Goal: Task Accomplishment & Management: Use online tool/utility

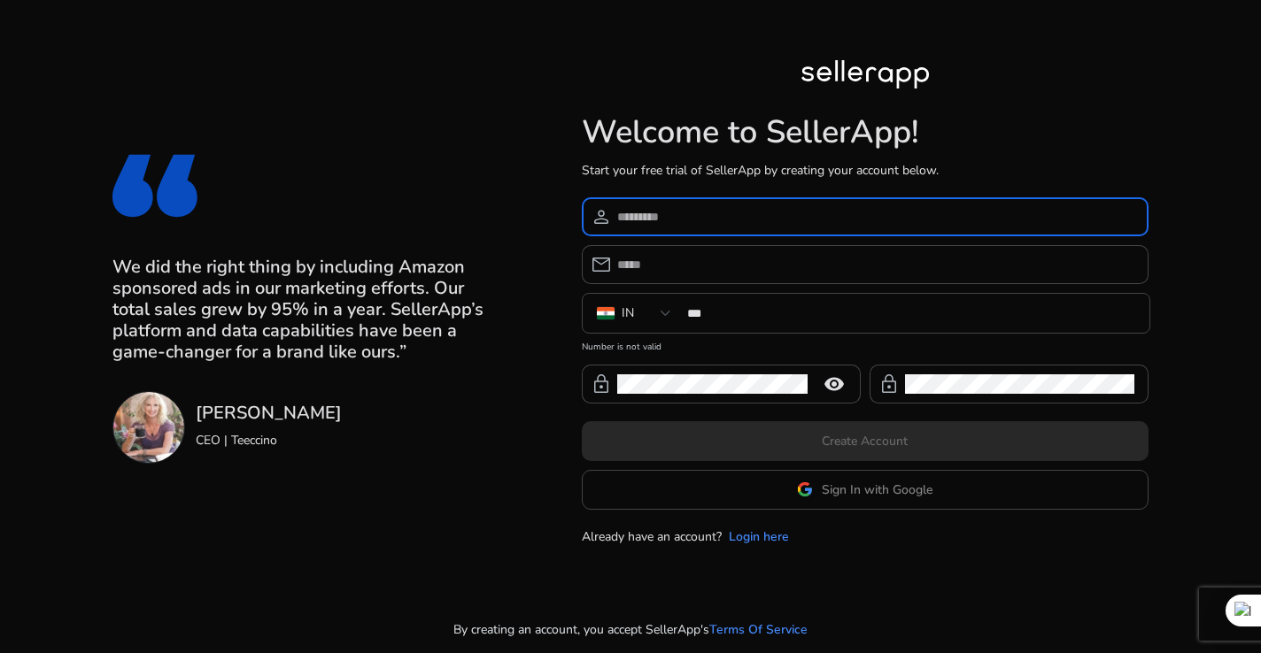
click at [727, 214] on input at bounding box center [875, 216] width 517 height 19
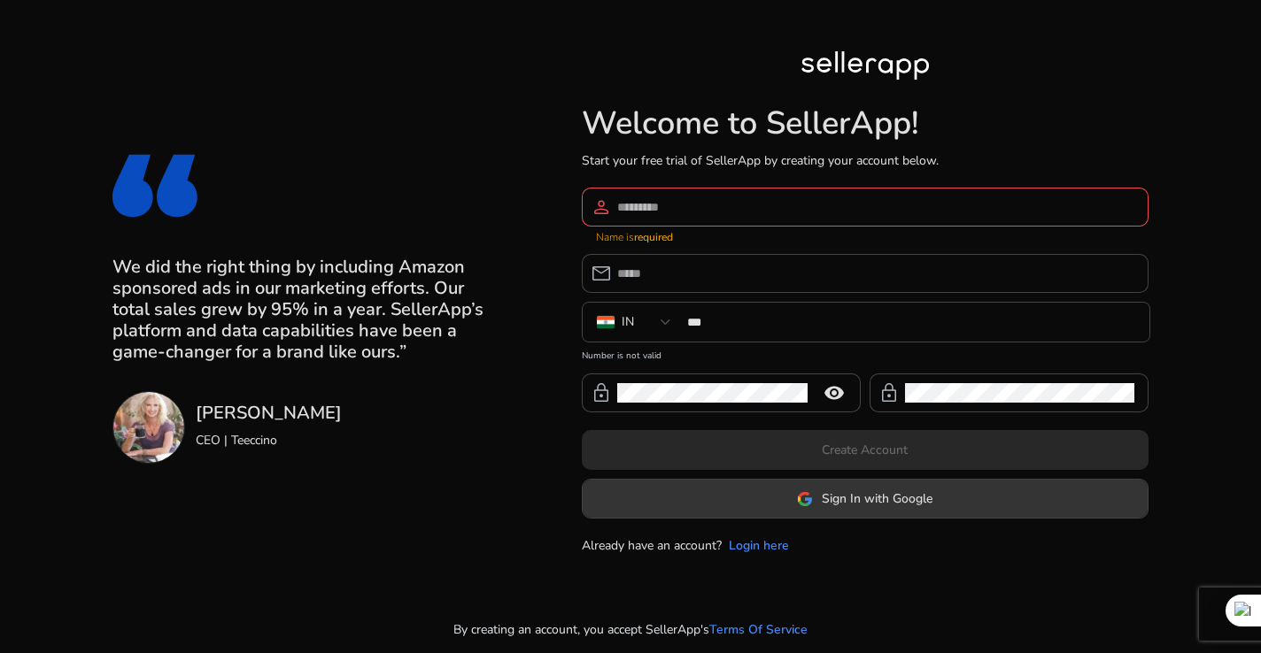
click at [853, 490] on span "Sign In with Google" at bounding box center [877, 499] width 111 height 19
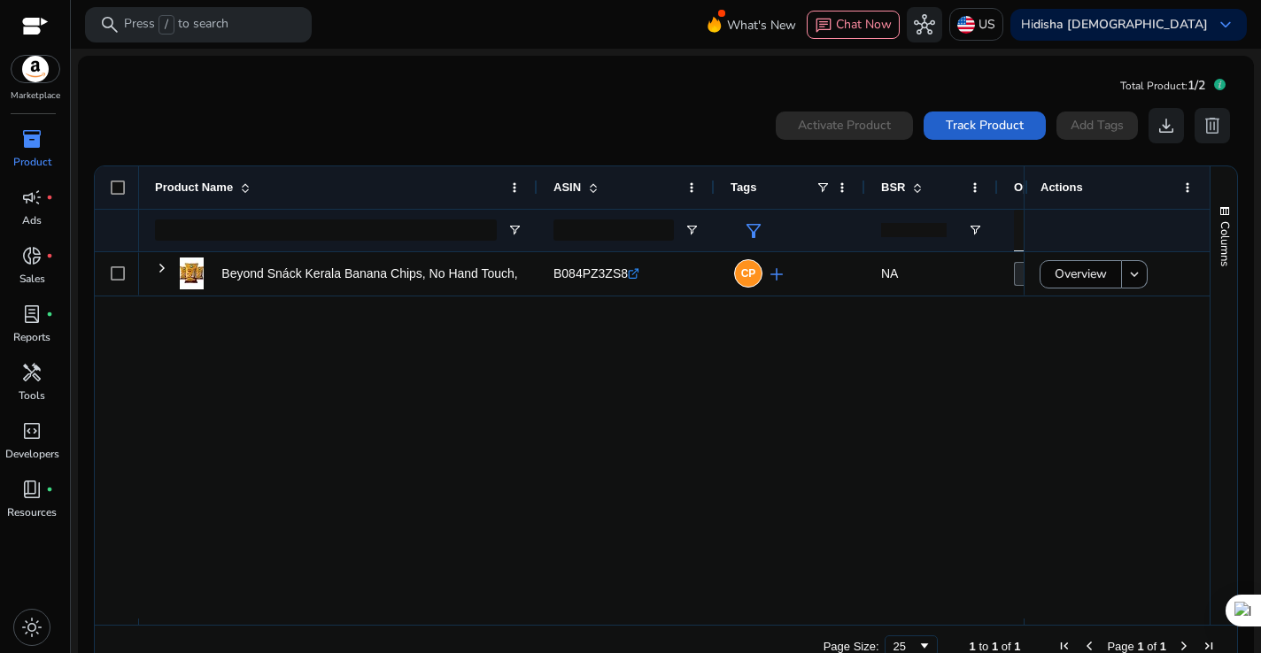
click at [948, 127] on span "Track Product" at bounding box center [985, 125] width 78 height 19
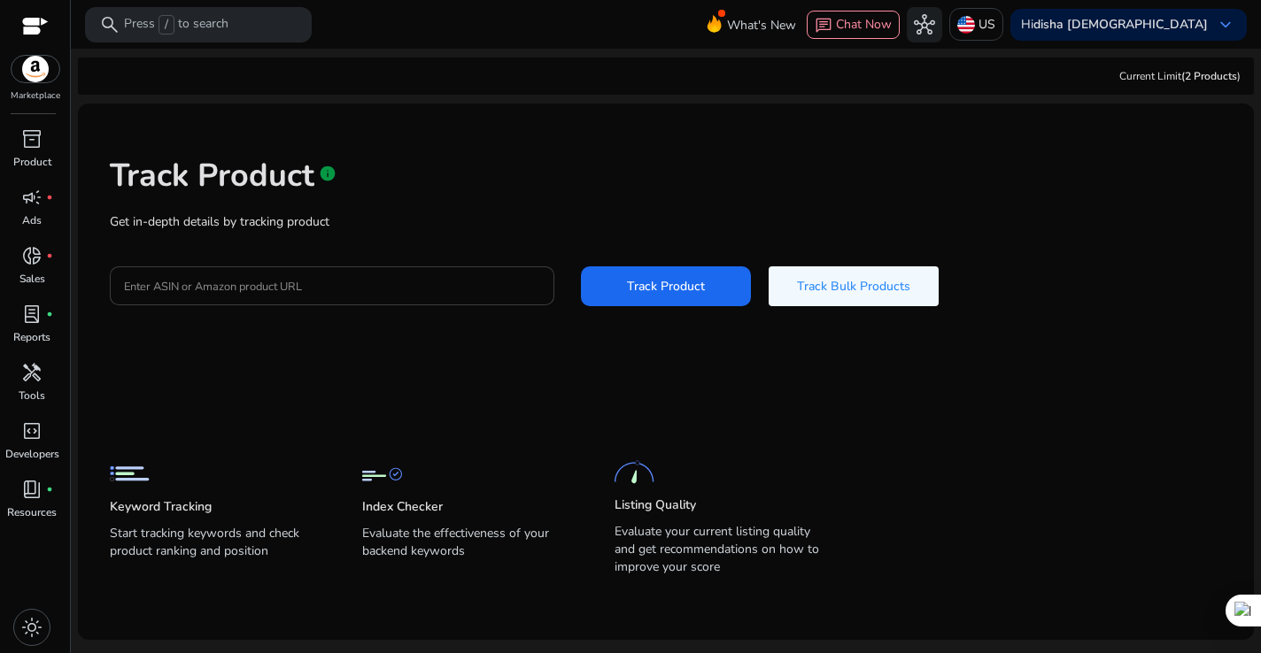
click at [431, 282] on input "Enter ASIN or Amazon product URL" at bounding box center [332, 285] width 416 height 19
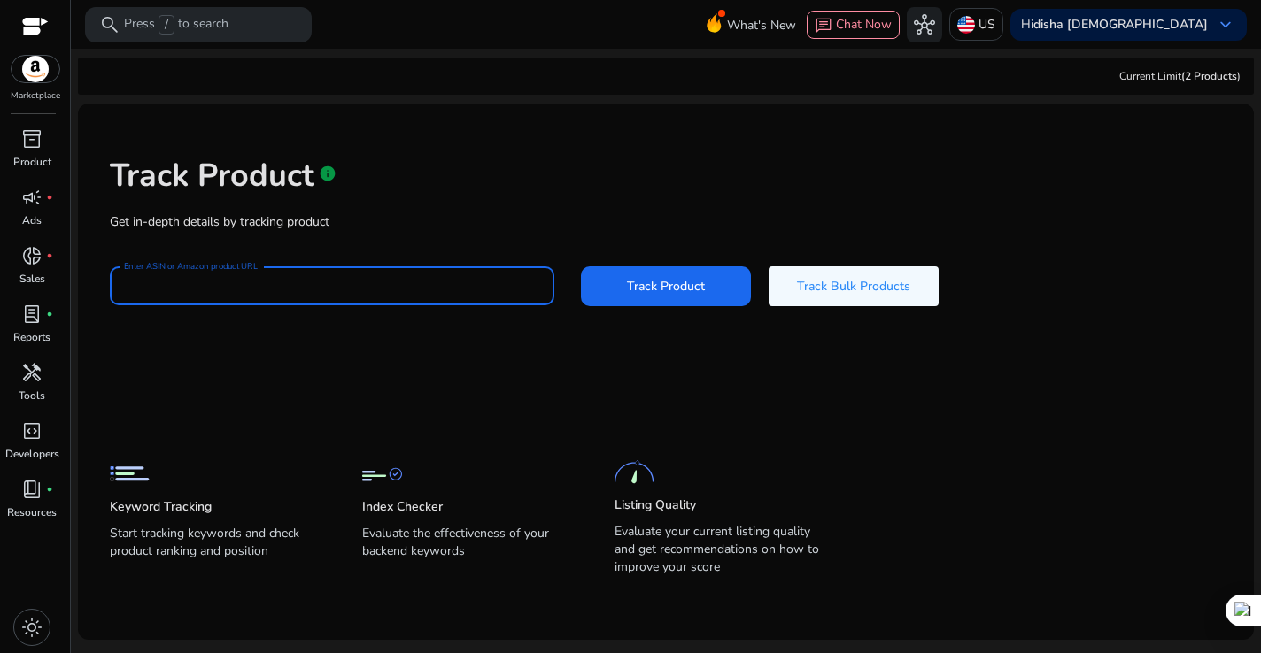
paste input "**********"
type input "**********"
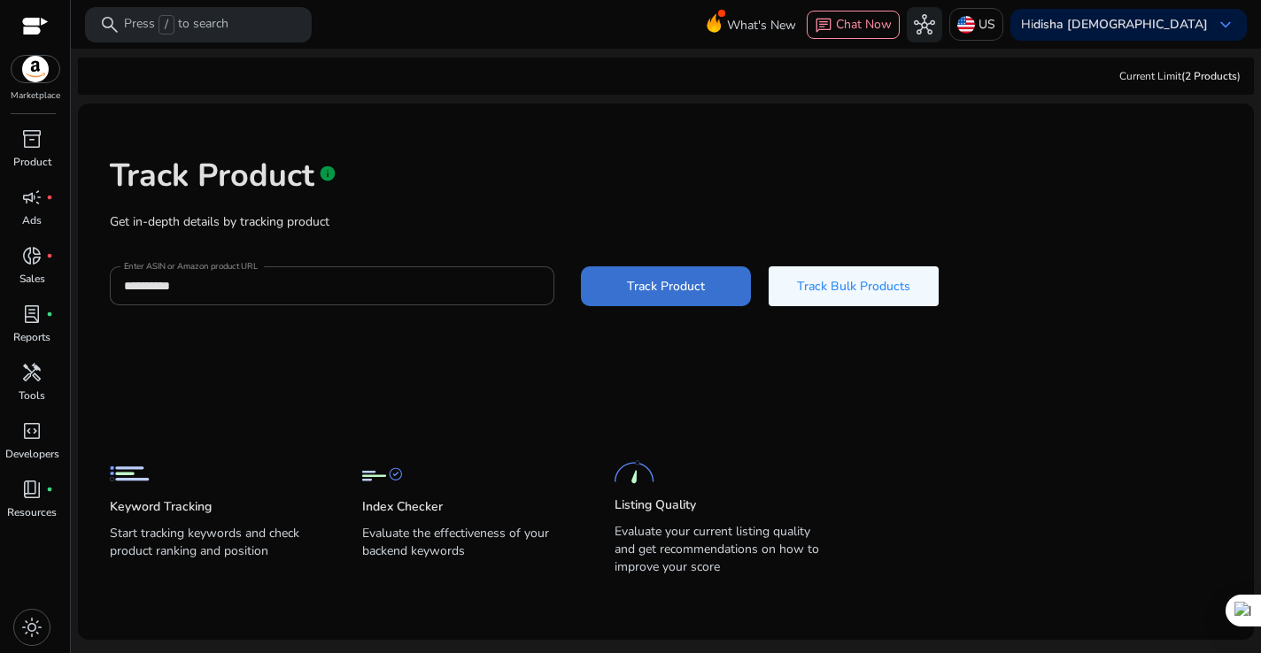
click at [632, 294] on span "Track Product" at bounding box center [666, 286] width 78 height 19
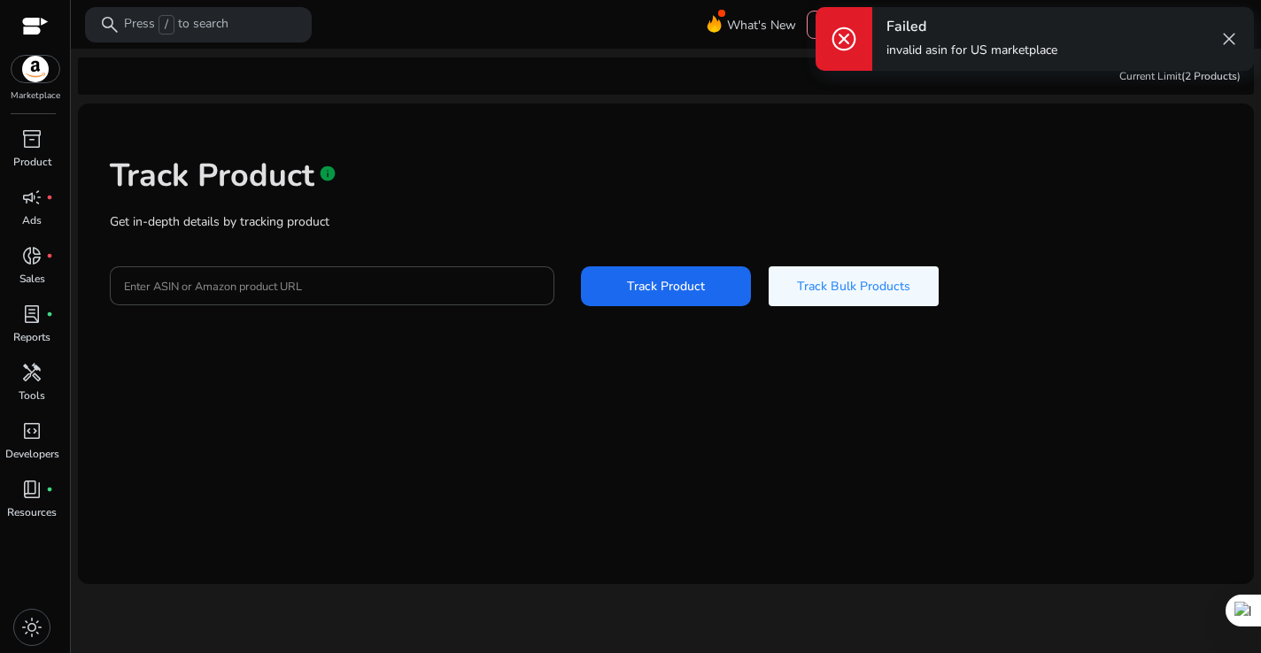
click at [848, 32] on span "cancel" at bounding box center [844, 39] width 28 height 28
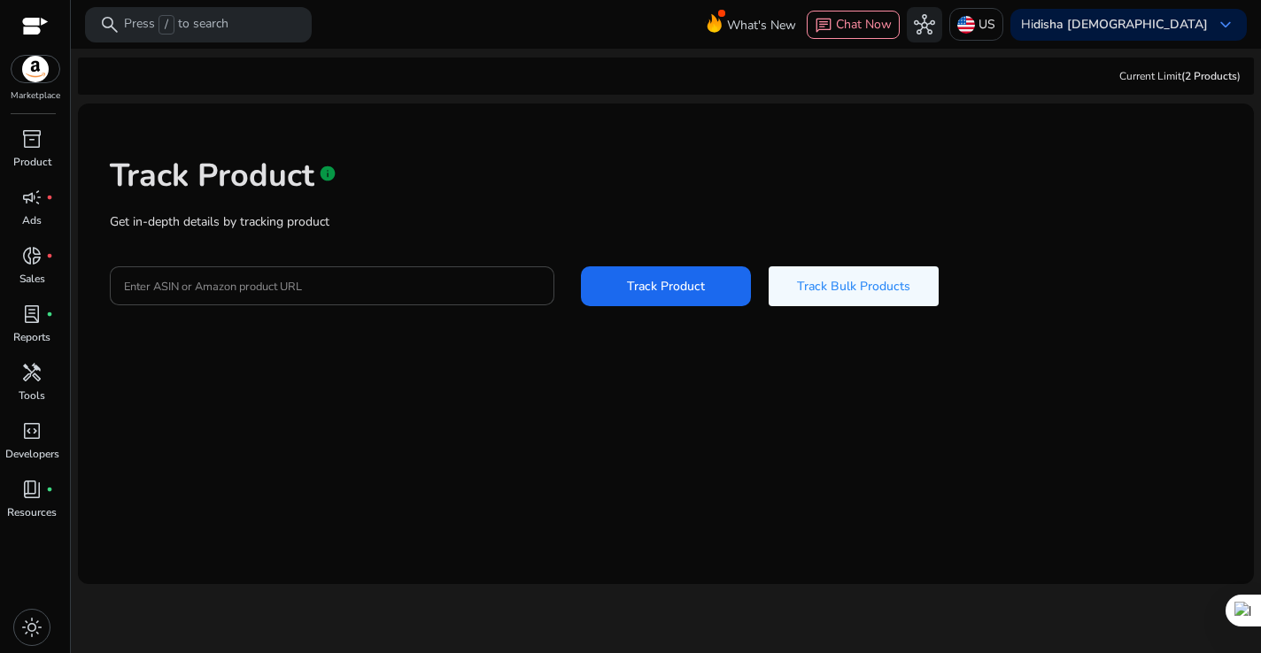
click at [29, 80] on img at bounding box center [36, 69] width 48 height 27
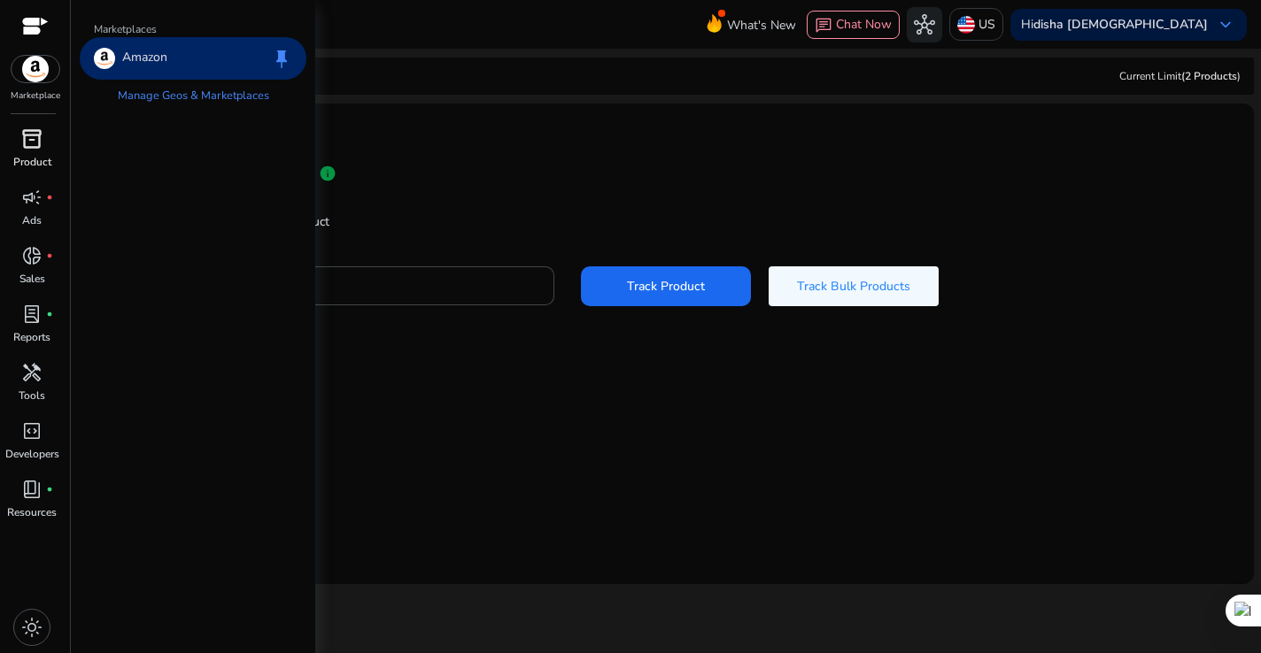
click at [25, 143] on span "inventory_2" at bounding box center [31, 138] width 21 height 21
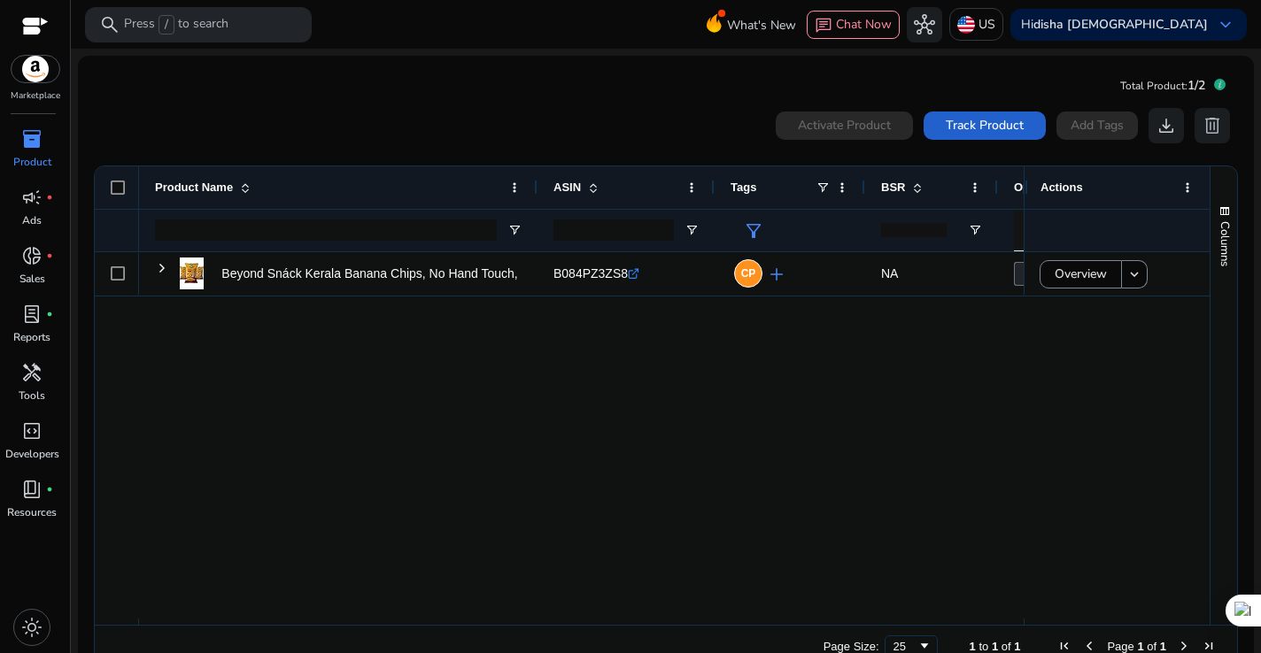
click at [987, 128] on span "Track Product" at bounding box center [985, 125] width 78 height 19
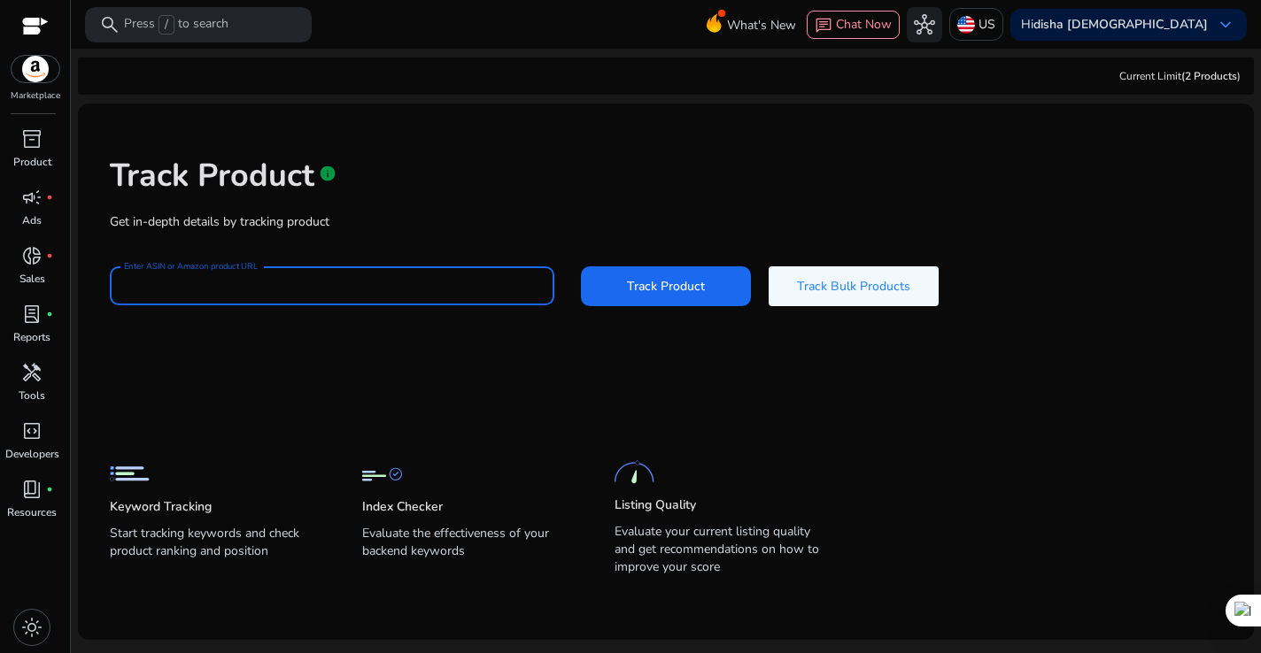
click at [381, 293] on input "Enter ASIN or Amazon product URL" at bounding box center [332, 285] width 416 height 19
paste input "**********"
type input "**********"
click at [506, 390] on app-static-section-before-action "Keyword Tracking Start tracking keywords and check product ranking and position…" at bounding box center [652, 484] width 1085 height 196
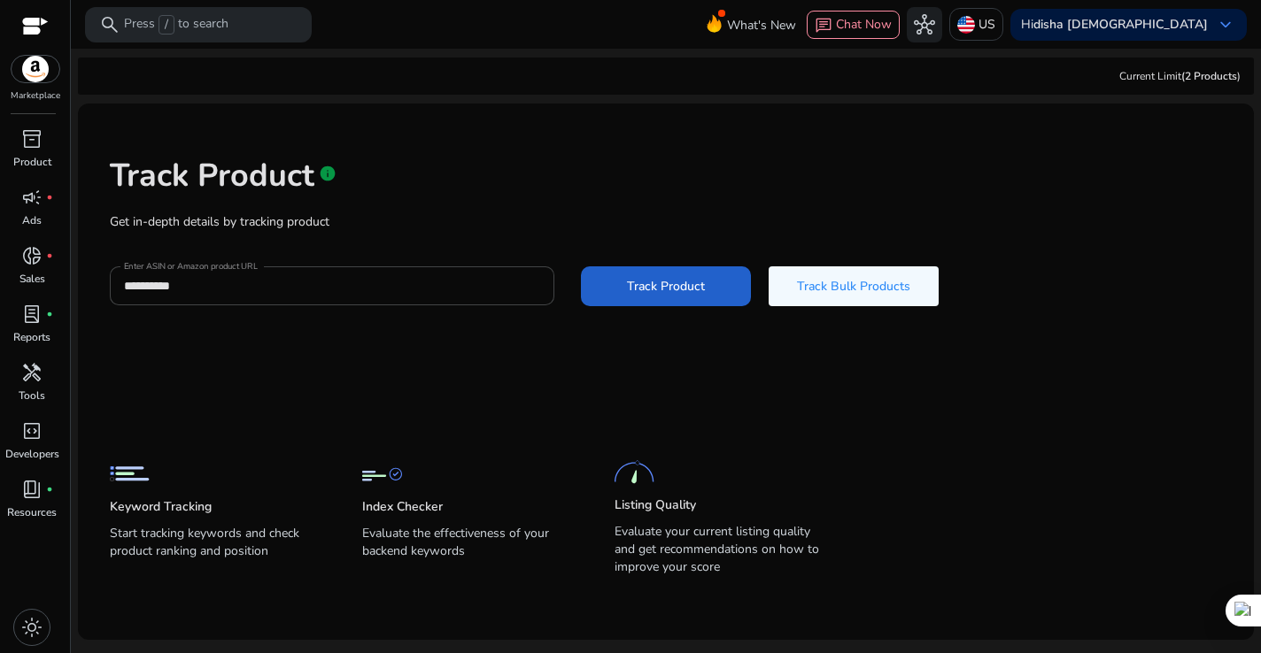
click at [651, 291] on span "Track Product" at bounding box center [666, 286] width 78 height 19
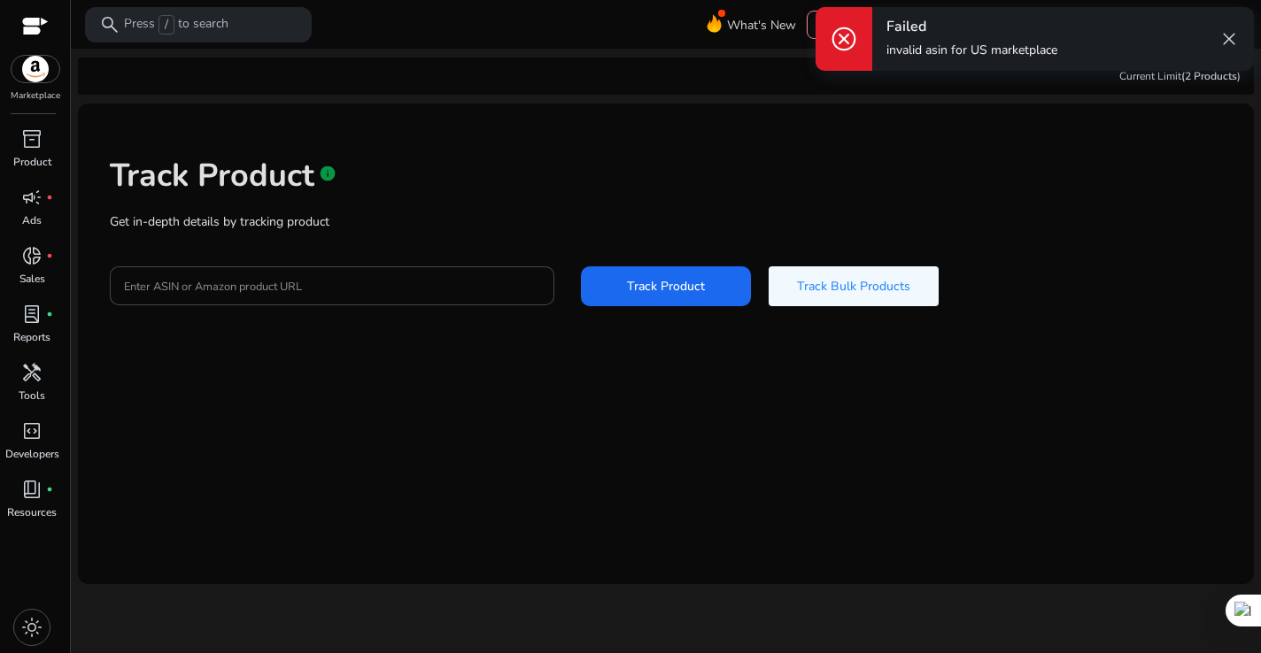
click at [1237, 37] on span "close" at bounding box center [1228, 38] width 21 height 21
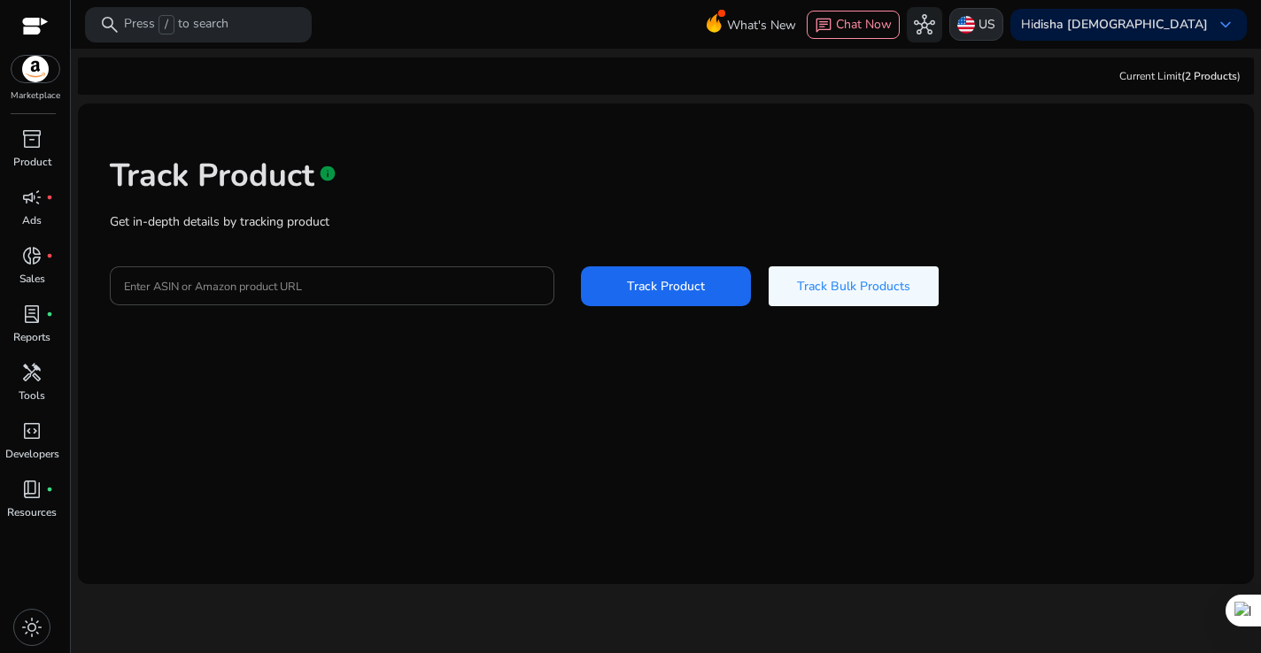
click at [995, 35] on p "US" at bounding box center [986, 24] width 17 height 31
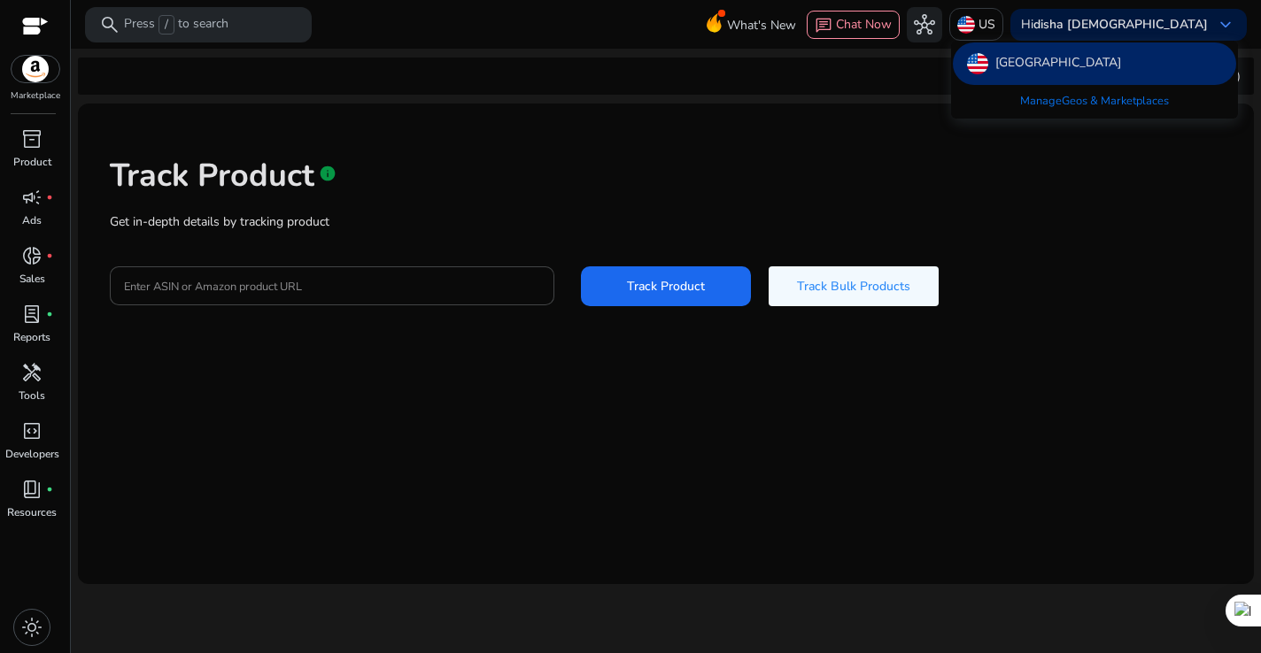
click at [1041, 99] on link "Manage Geos & Marketplaces" at bounding box center [1094, 101] width 177 height 32
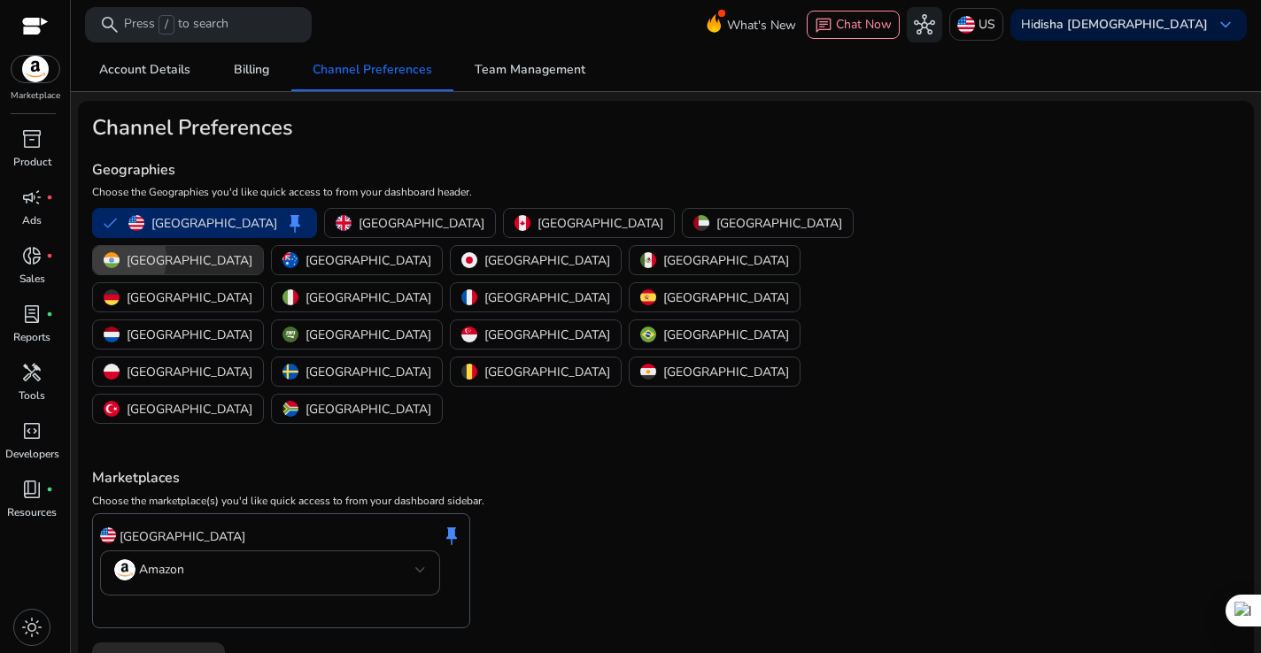
click at [120, 252] on img "button" at bounding box center [112, 260] width 16 height 16
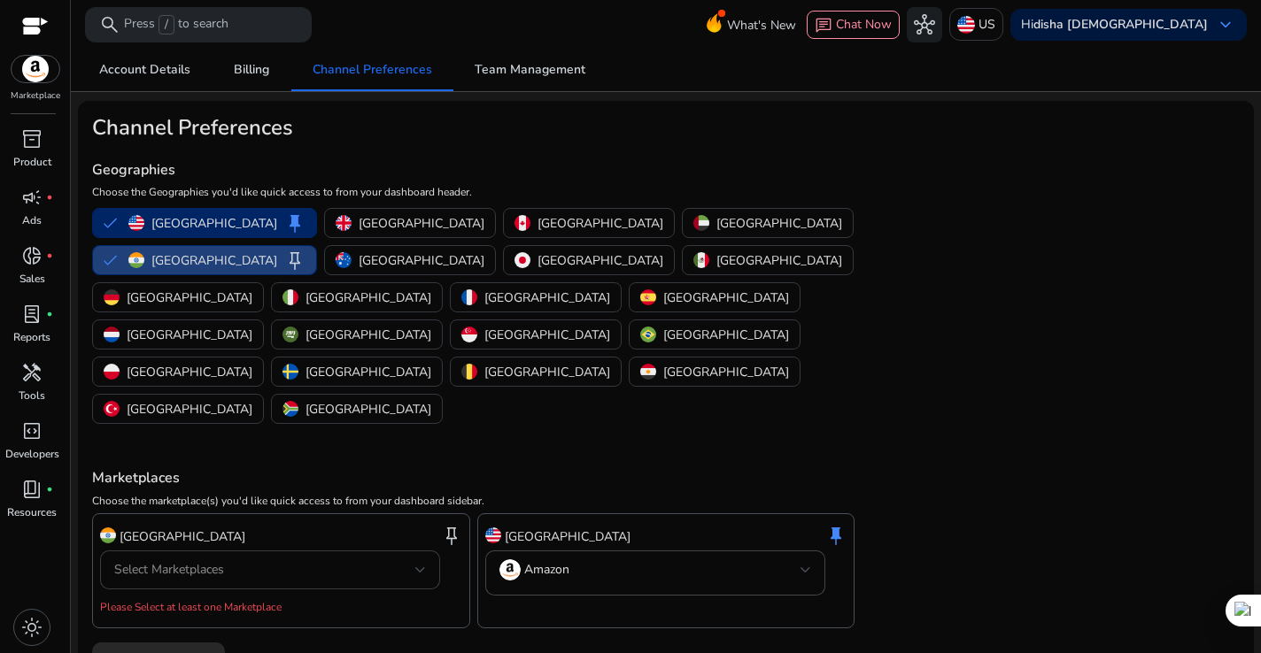
click at [374, 551] on div "Select Marketplaces" at bounding box center [270, 570] width 312 height 39
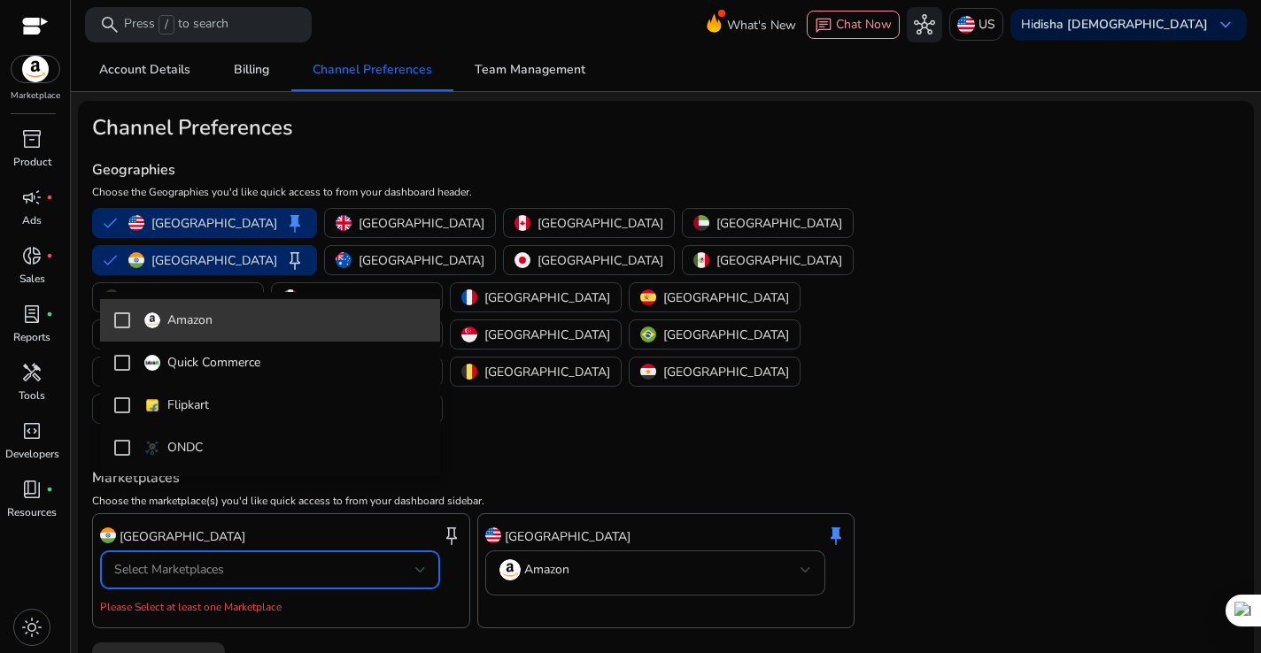
click at [303, 315] on span "Amazon" at bounding box center [285, 320] width 282 height 19
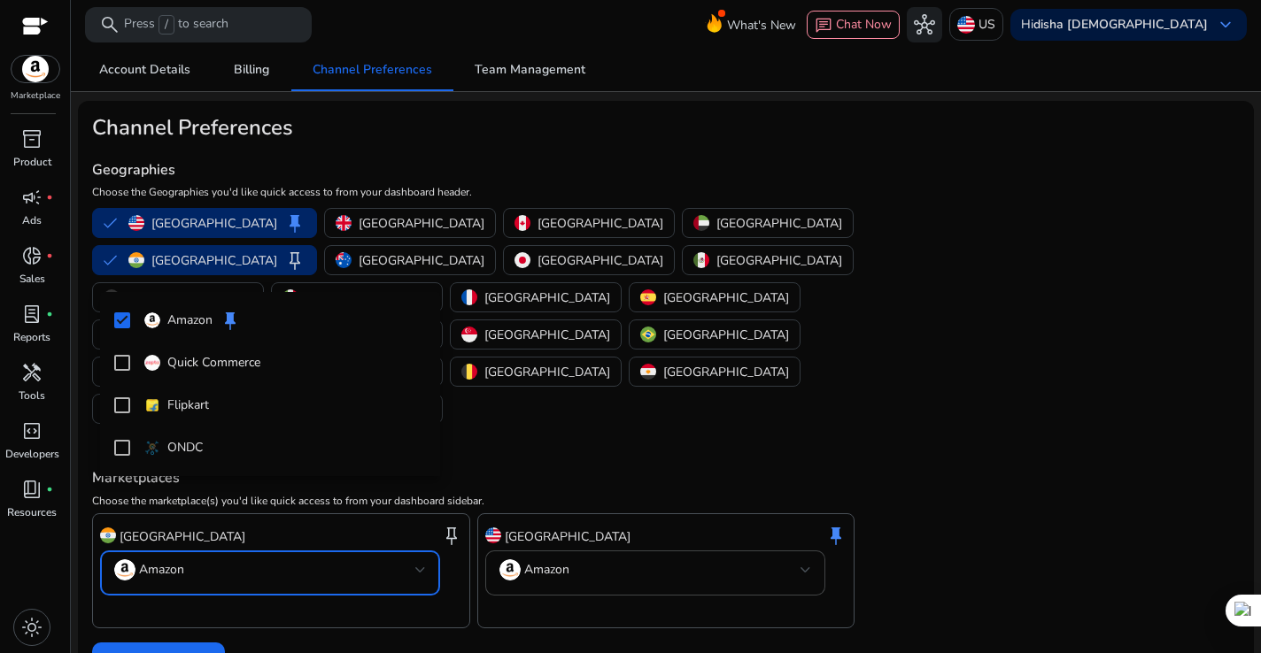
click at [168, 584] on div at bounding box center [630, 326] width 1261 height 653
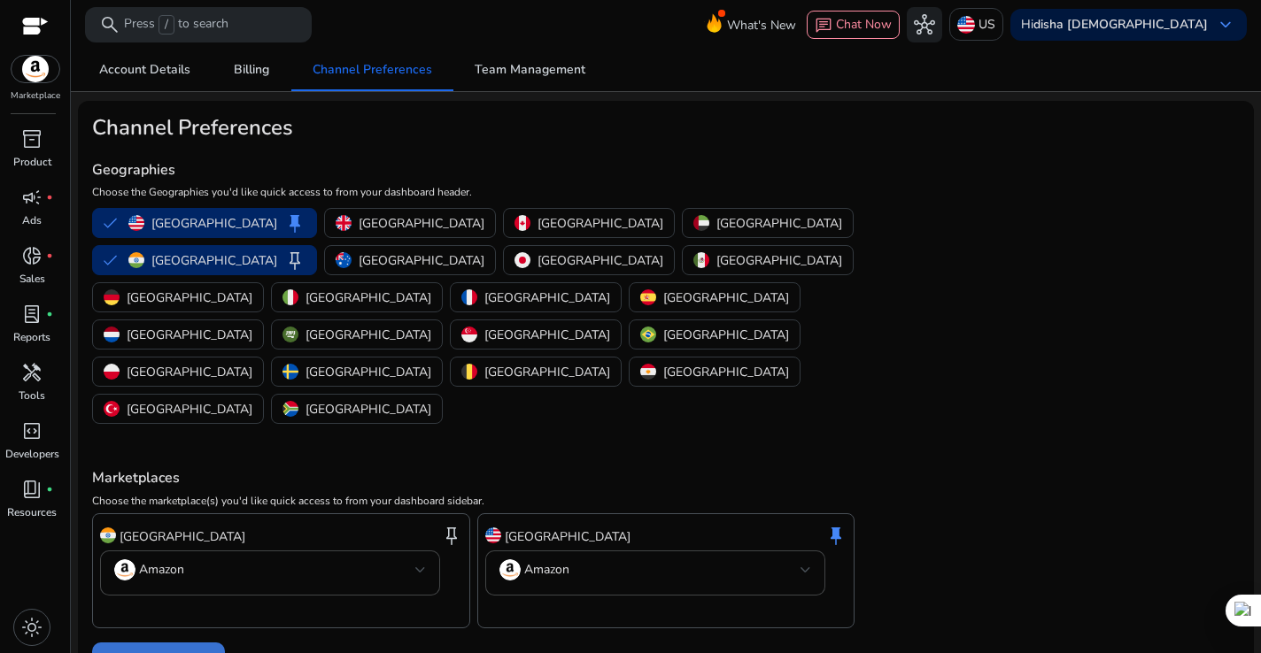
click at [200, 652] on span "Save Preferences" at bounding box center [159, 662] width 96 height 19
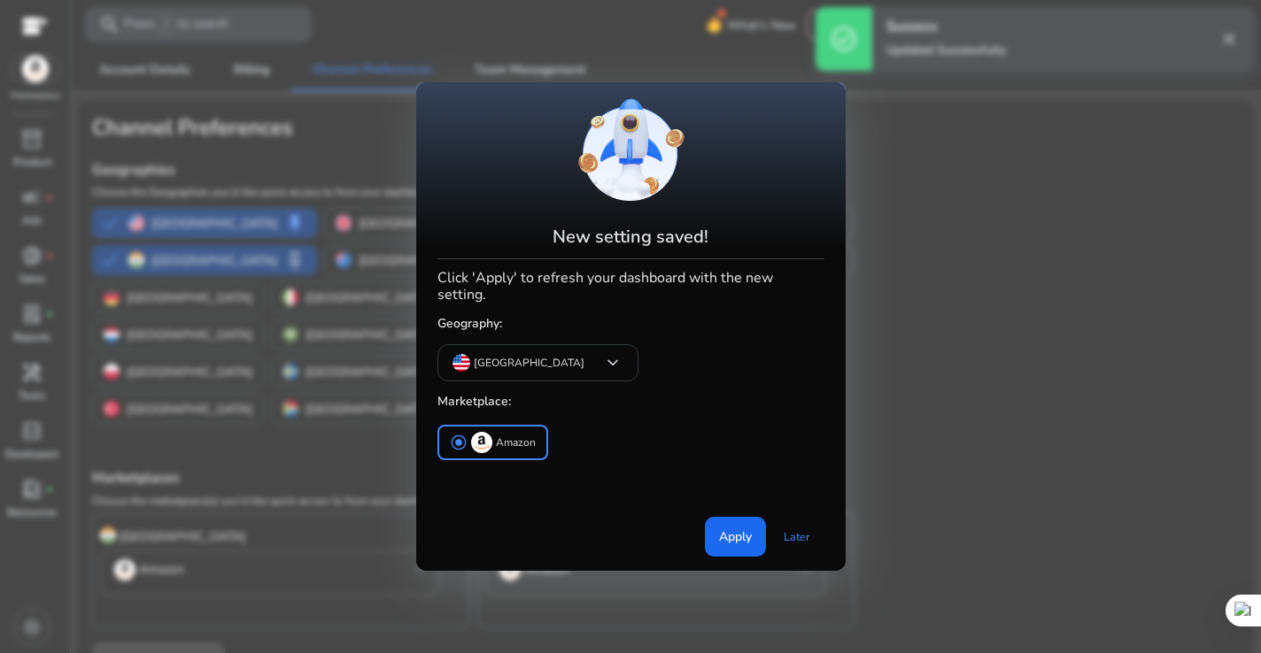
click at [456, 460] on div "New setting saved! Click 'Apply' to refresh your dashboard with the new setting…" at bounding box center [630, 327] width 387 height 460
click at [743, 531] on span "Apply" at bounding box center [735, 537] width 33 height 19
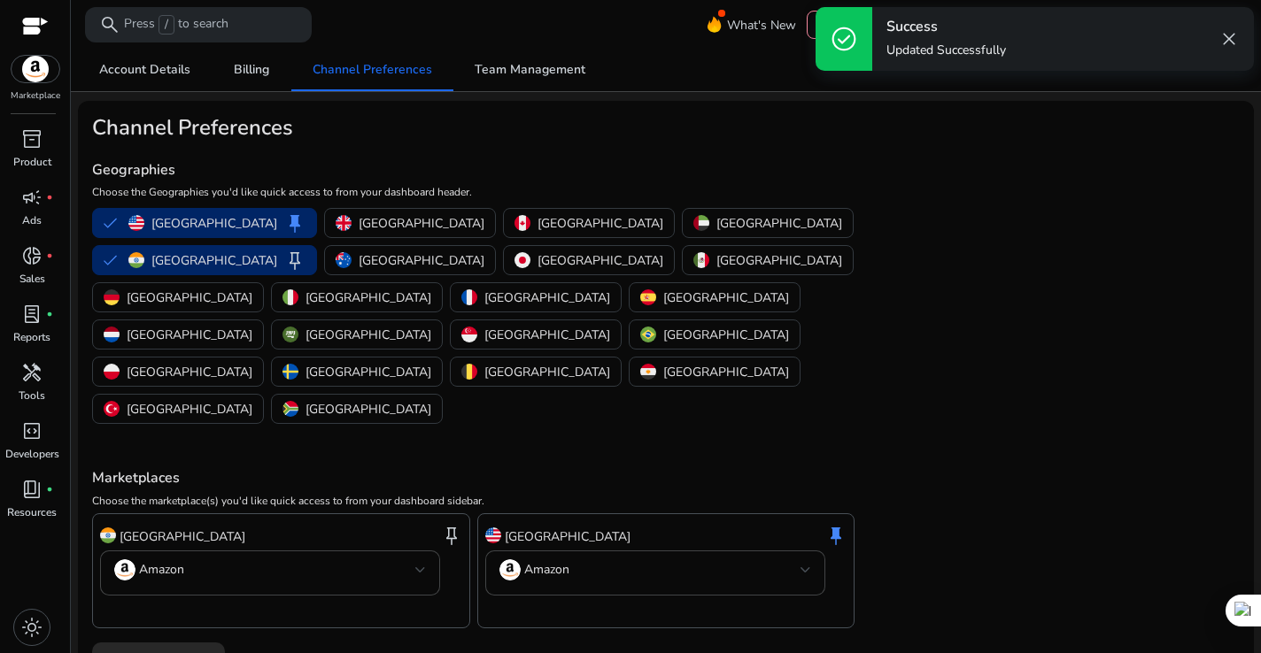
click at [1221, 42] on span "close" at bounding box center [1228, 38] width 21 height 21
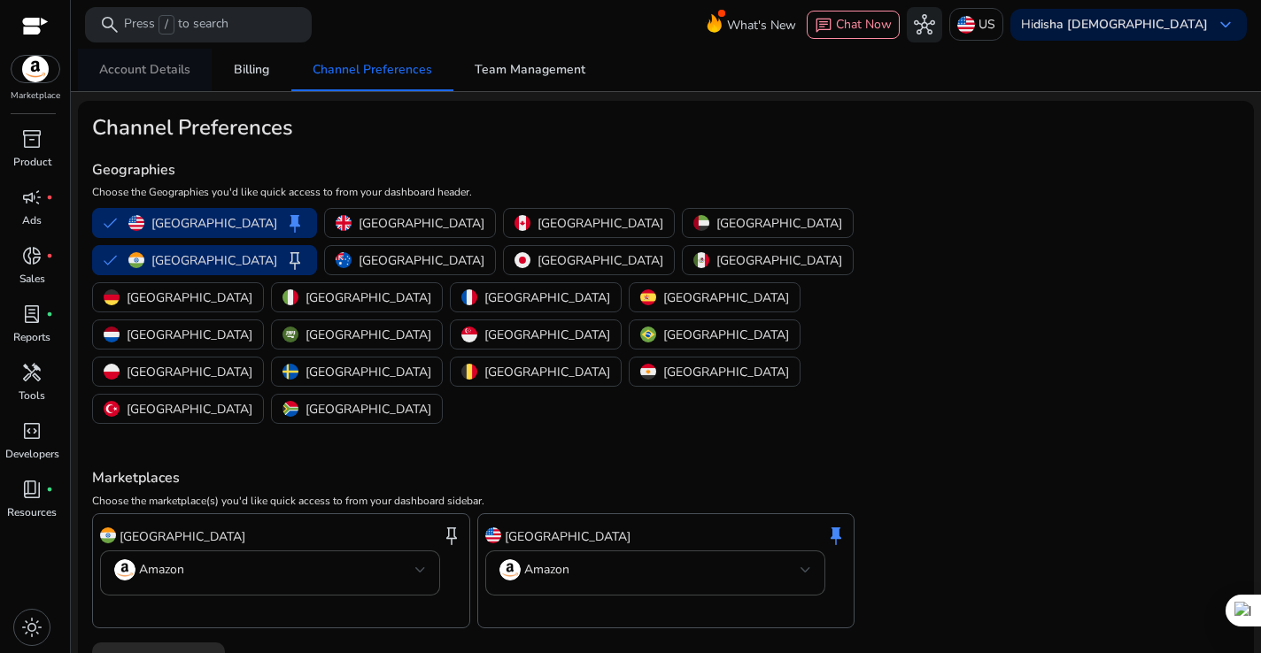
click at [154, 64] on span "Account Details" at bounding box center [144, 70] width 91 height 12
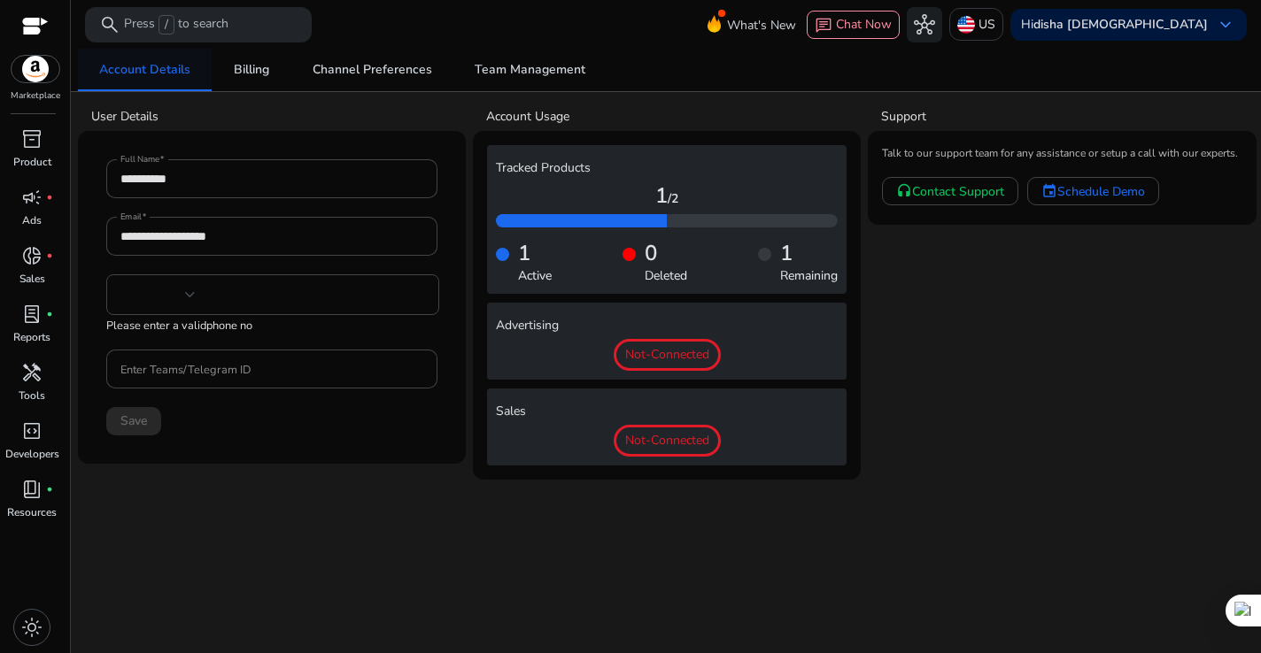
type input "***"
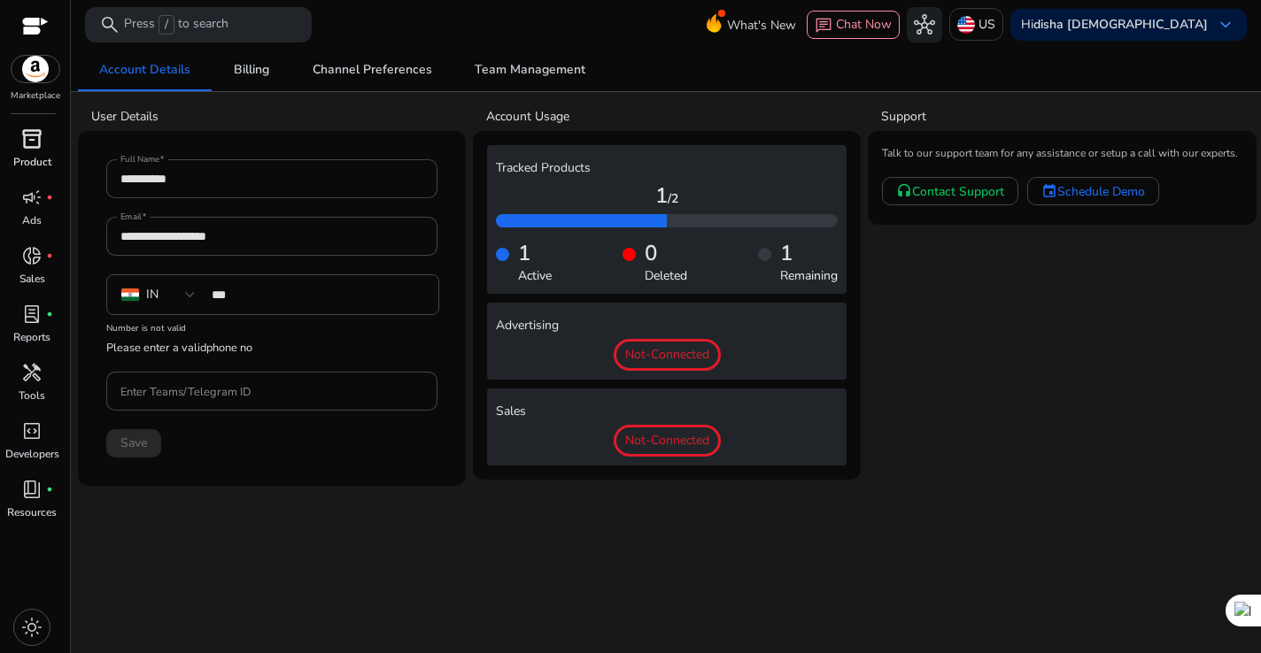
click at [34, 148] on span "inventory_2" at bounding box center [31, 138] width 21 height 21
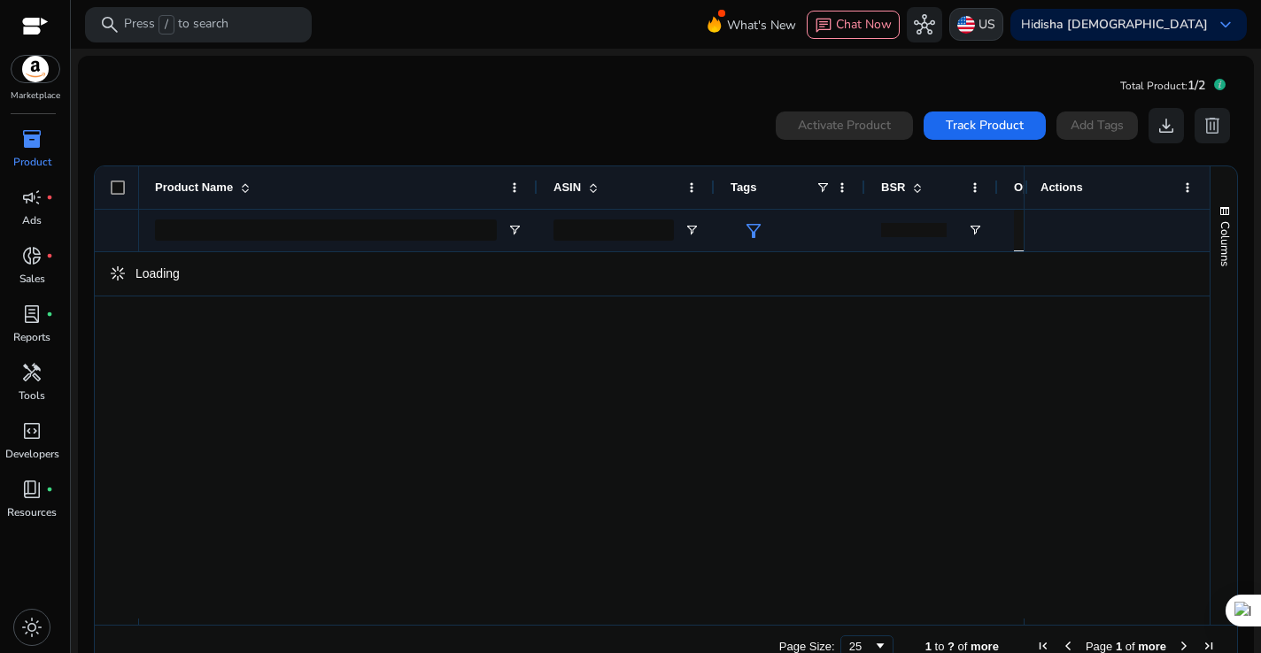
click at [995, 27] on p "US" at bounding box center [986, 24] width 17 height 31
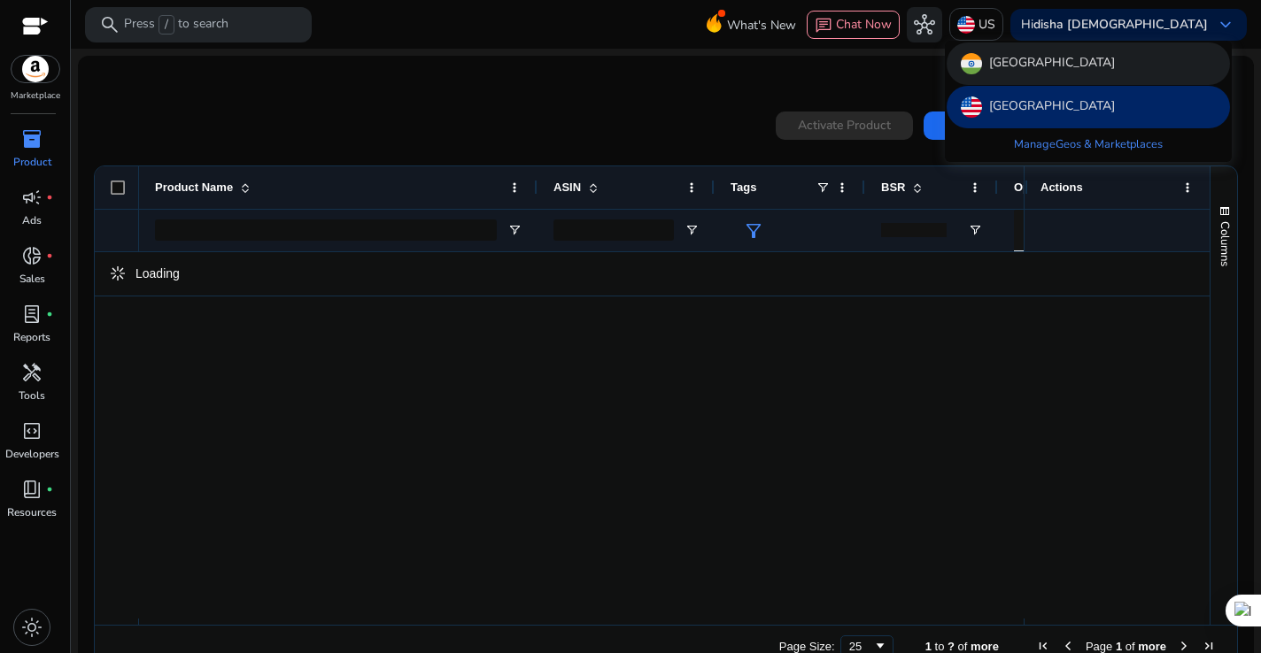
click at [1029, 59] on div "[GEOGRAPHIC_DATA]" at bounding box center [1087, 63] width 283 height 42
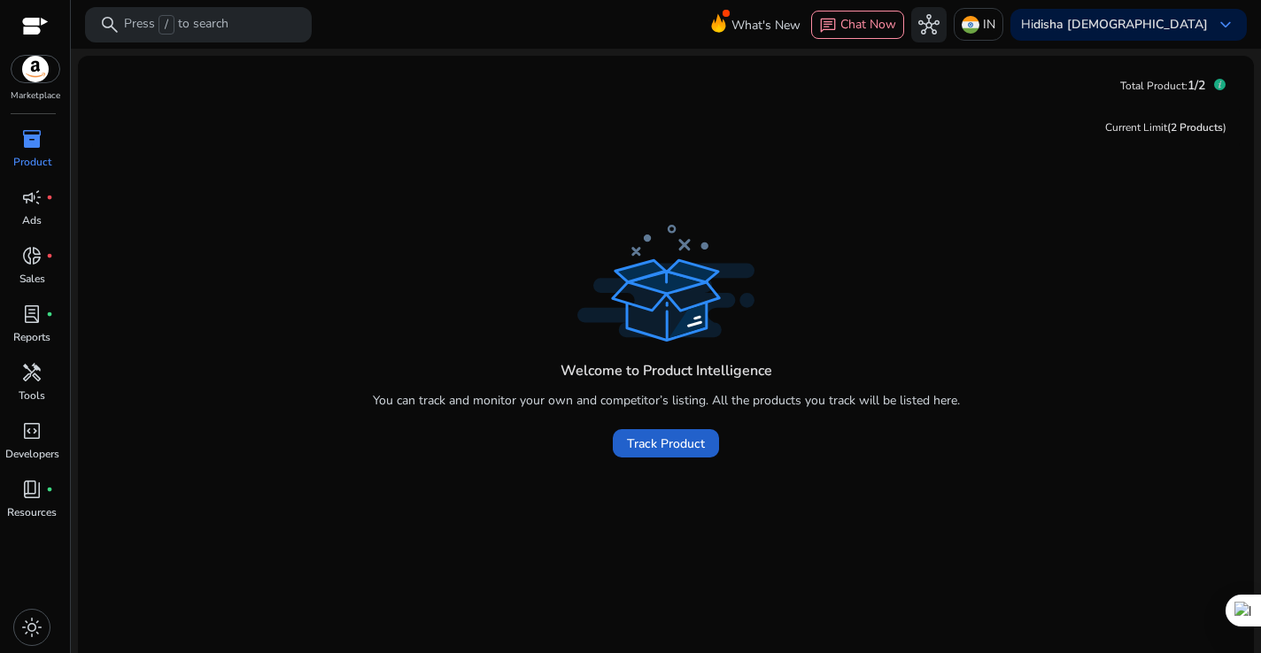
click at [664, 433] on span at bounding box center [666, 443] width 106 height 42
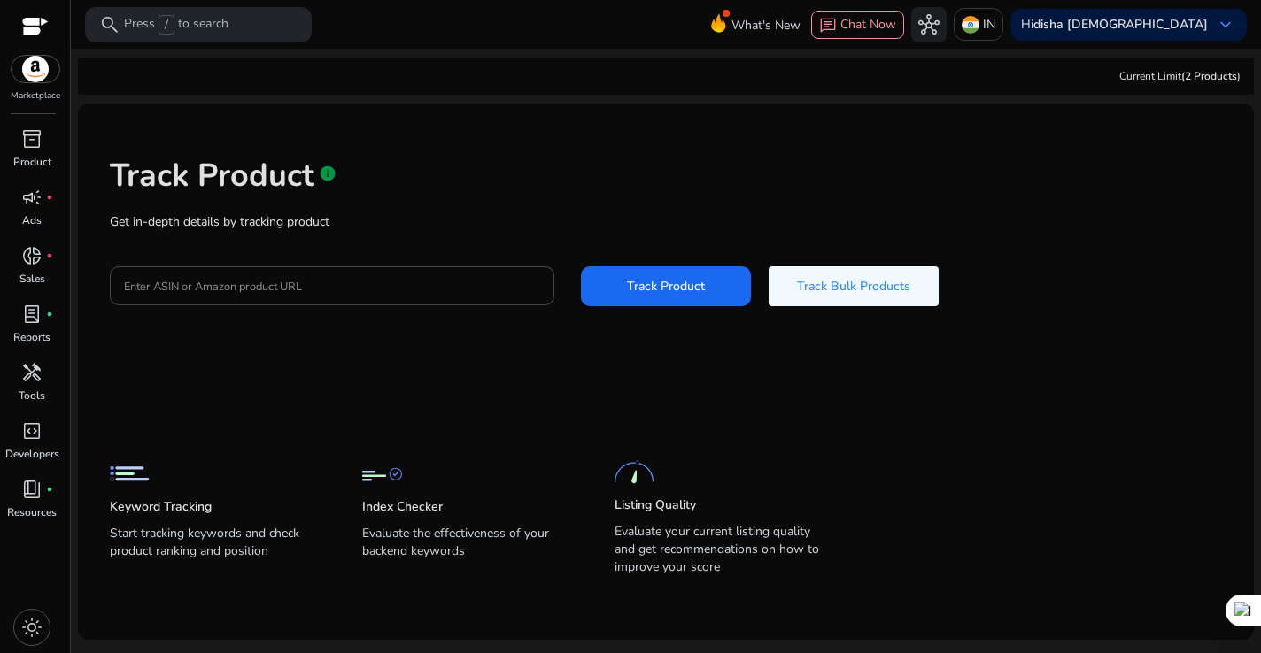
click at [447, 243] on div "Track Product info Get in-depth details by tracking product Enter ASIN or Amazo…" at bounding box center [665, 230] width 1147 height 224
click at [451, 284] on input "Enter ASIN or Amazon product URL" at bounding box center [332, 285] width 416 height 19
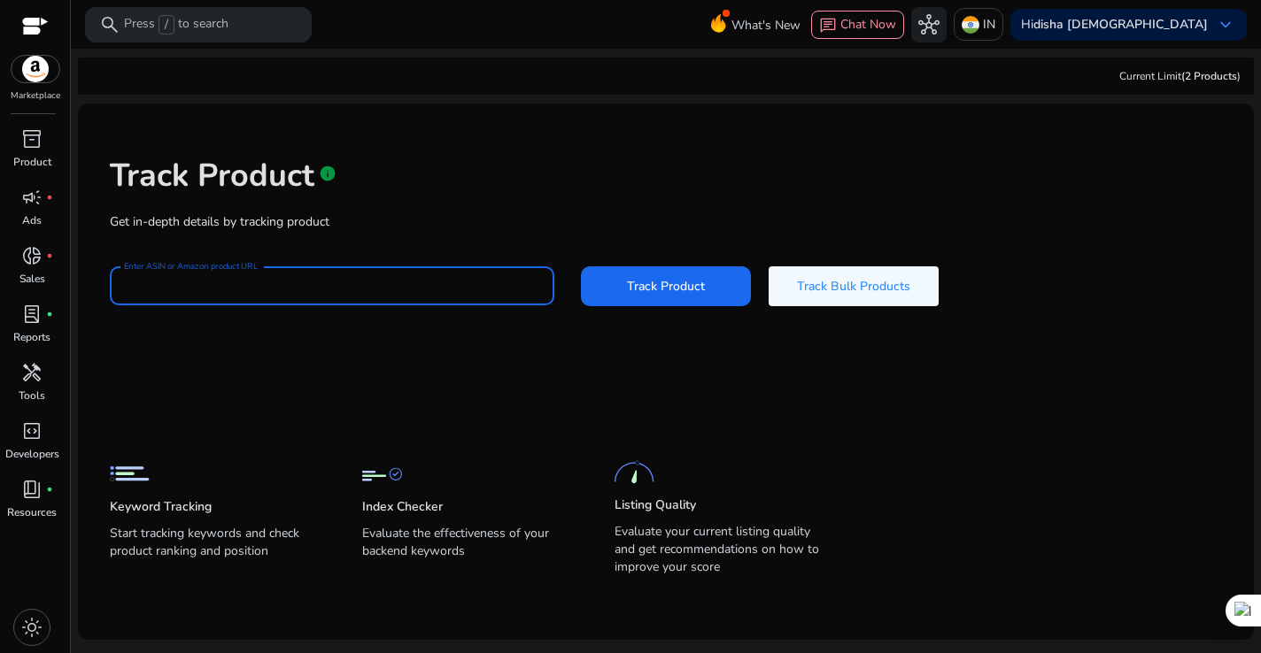
paste input "**********"
type input "**********"
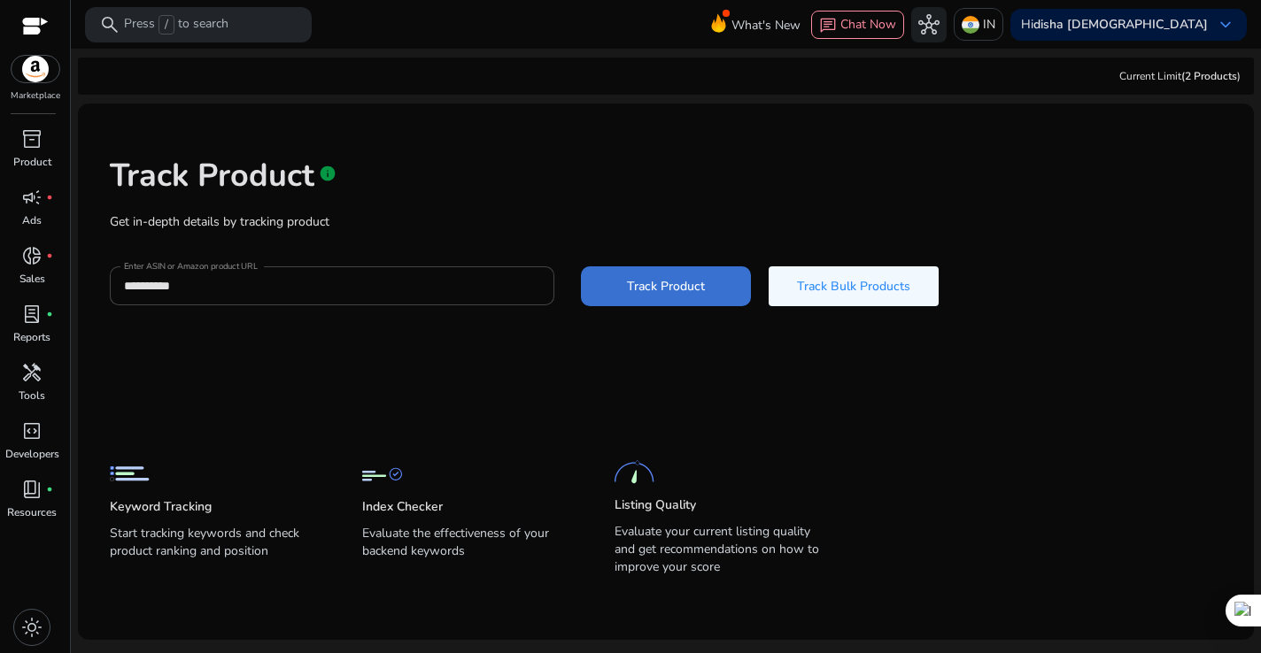
click at [679, 286] on span "Track Product" at bounding box center [666, 286] width 78 height 19
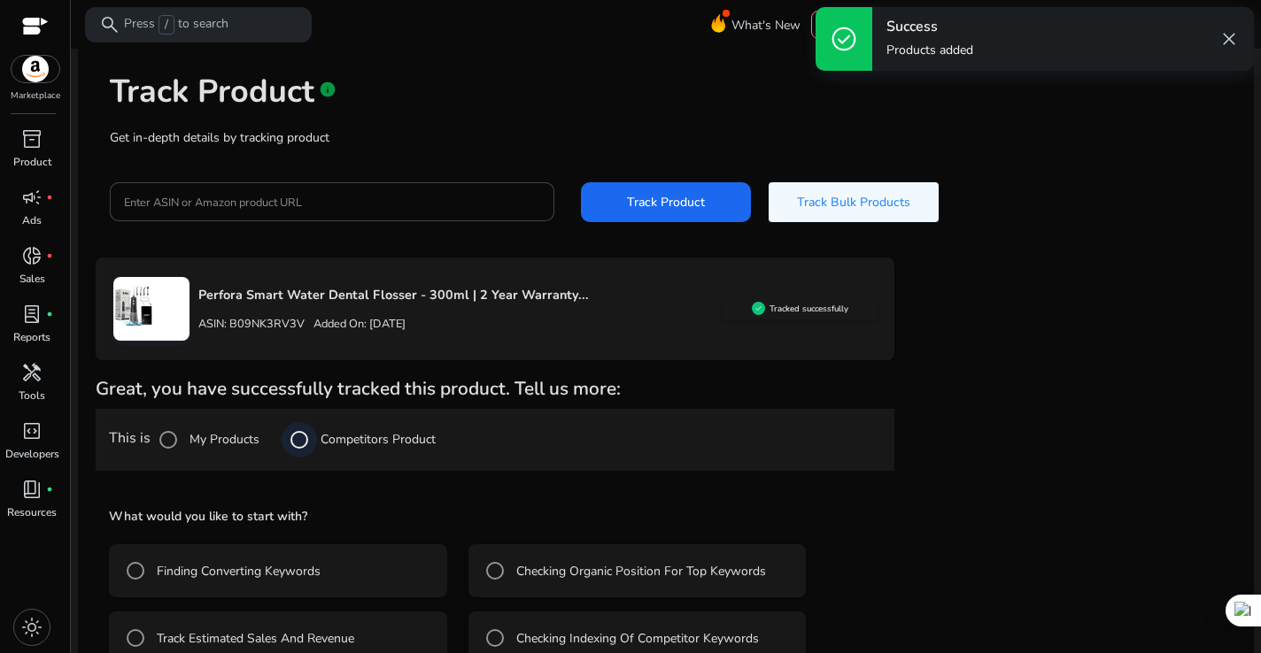
scroll to position [122, 0]
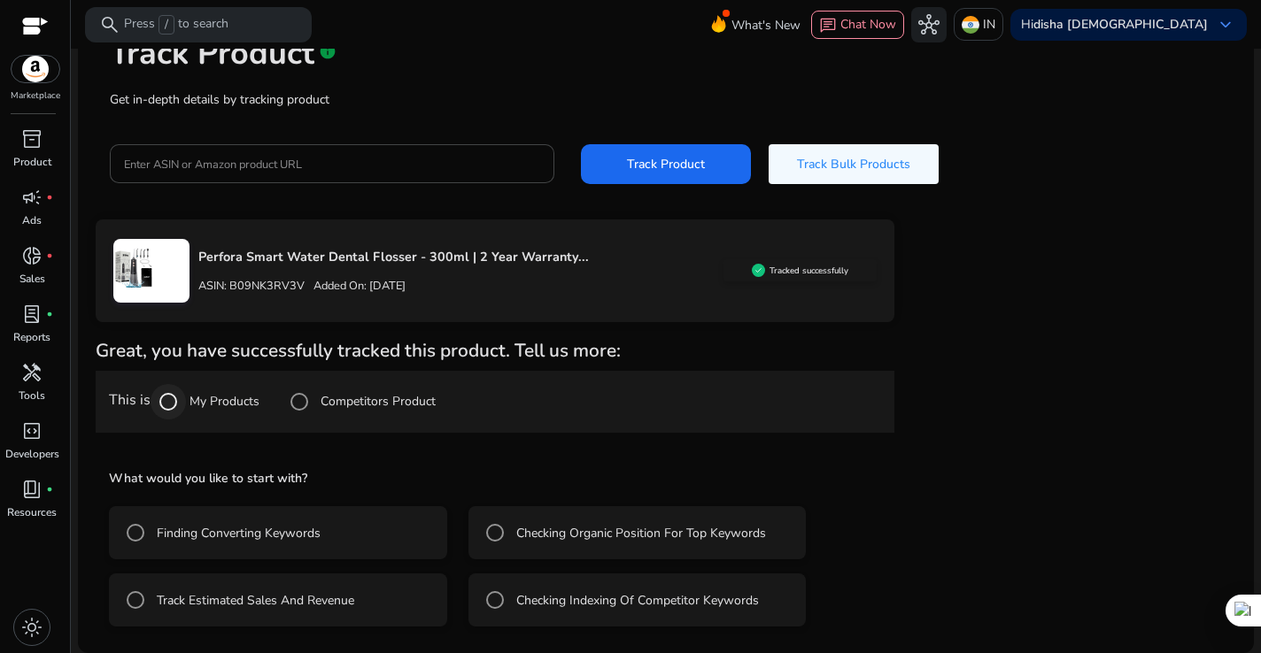
click at [189, 406] on div at bounding box center [168, 402] width 42 height 42
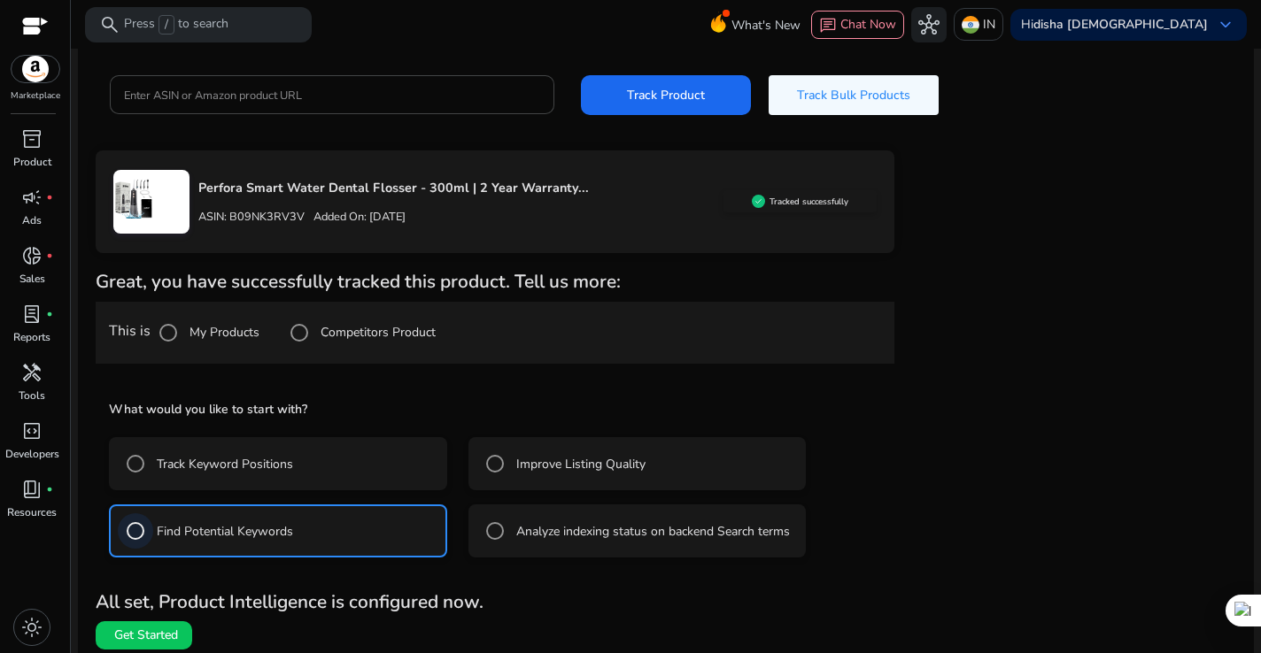
scroll to position [201, 0]
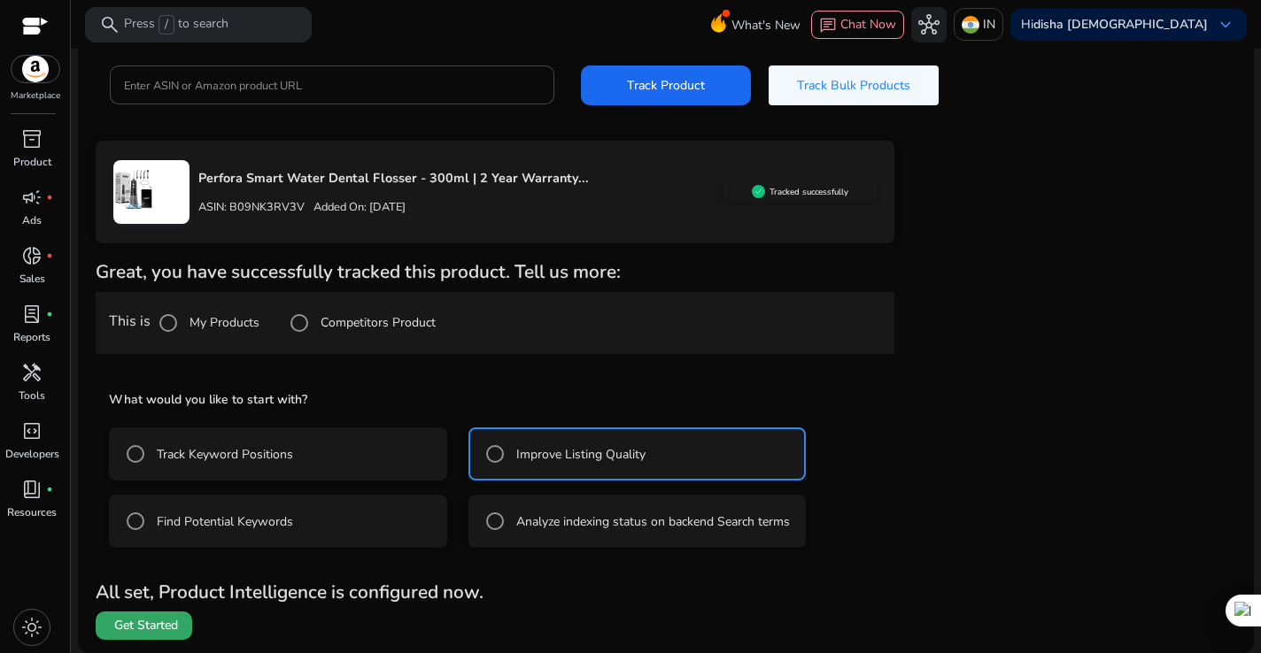
click at [184, 627] on span at bounding box center [144, 626] width 97 height 42
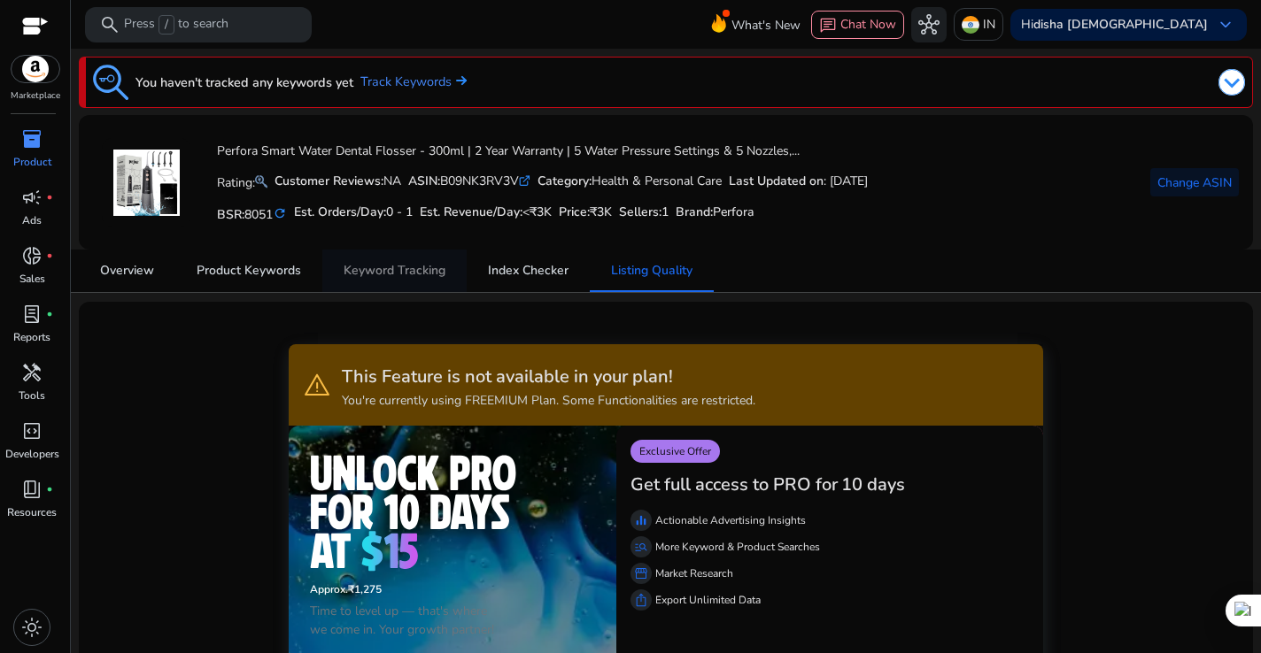
click at [395, 266] on span "Keyword Tracking" at bounding box center [395, 271] width 102 height 12
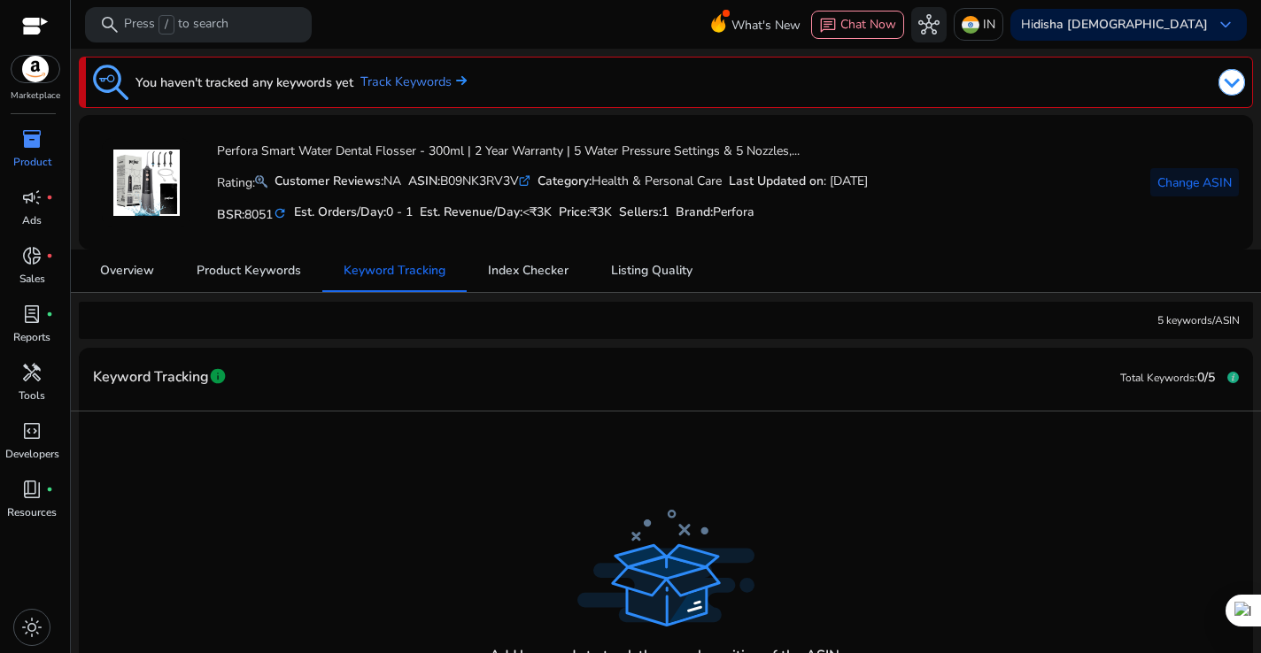
scroll to position [61, 0]
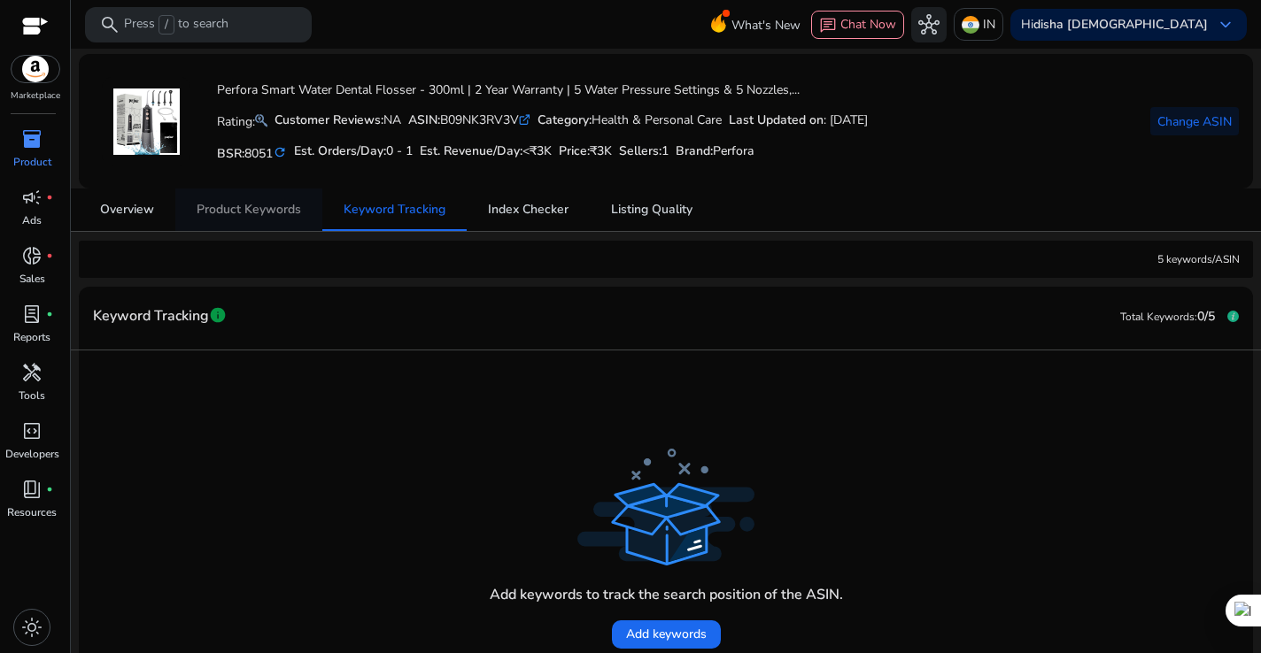
click at [264, 216] on span "Product Keywords" at bounding box center [249, 210] width 104 height 12
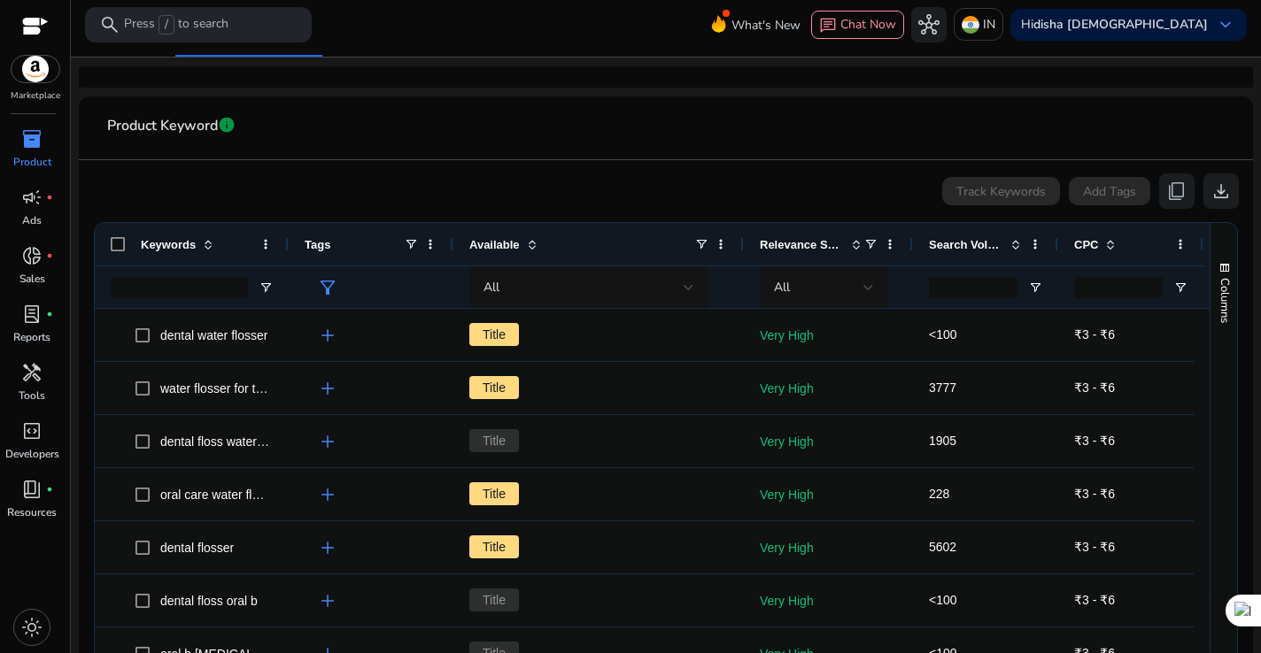
click at [534, 245] on span at bounding box center [532, 244] width 14 height 14
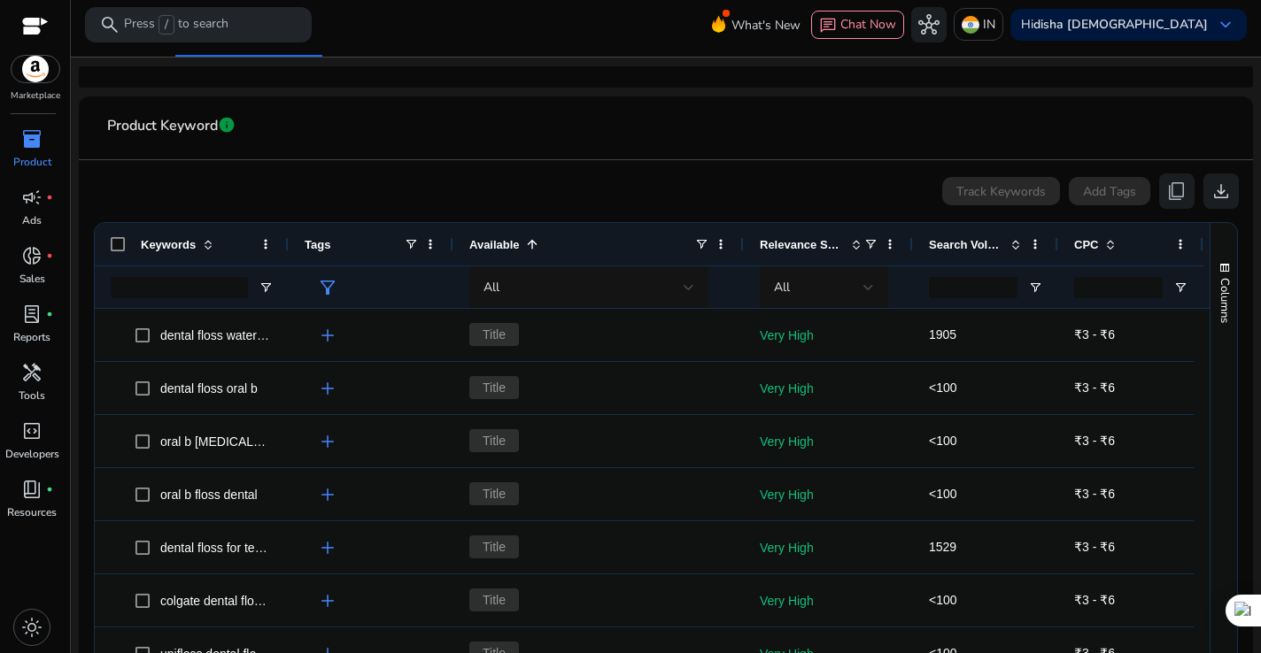
click at [534, 245] on span at bounding box center [532, 244] width 14 height 14
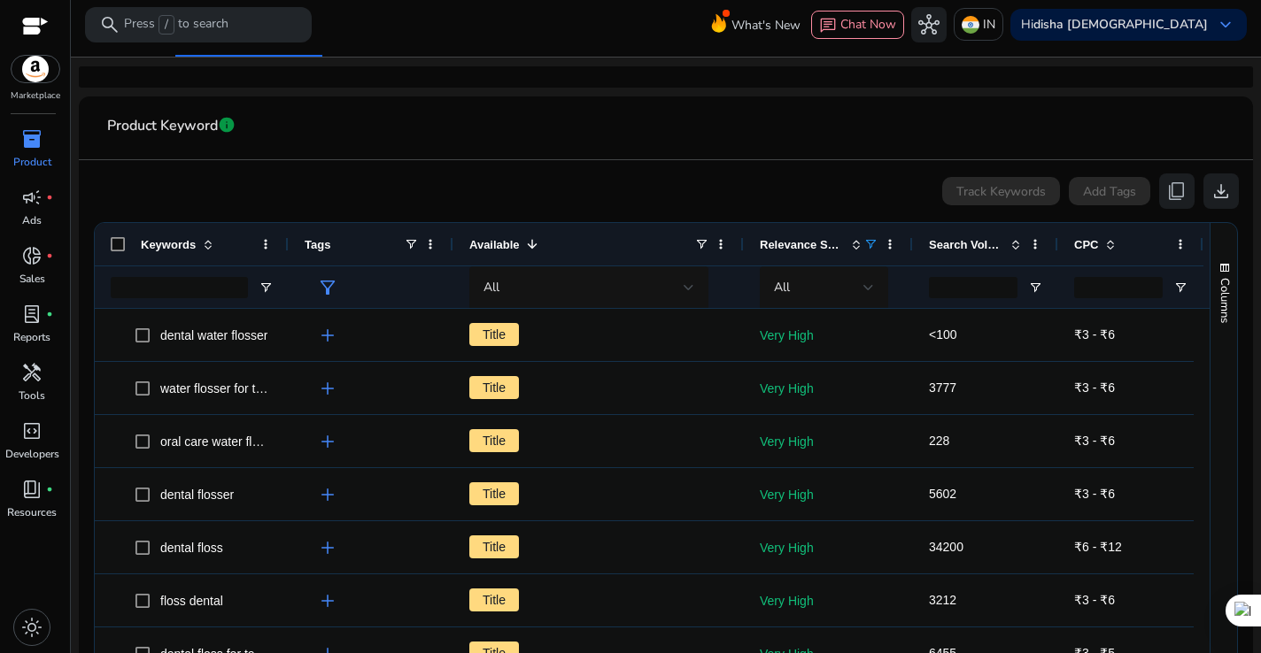
click at [868, 244] on span at bounding box center [870, 244] width 14 height 14
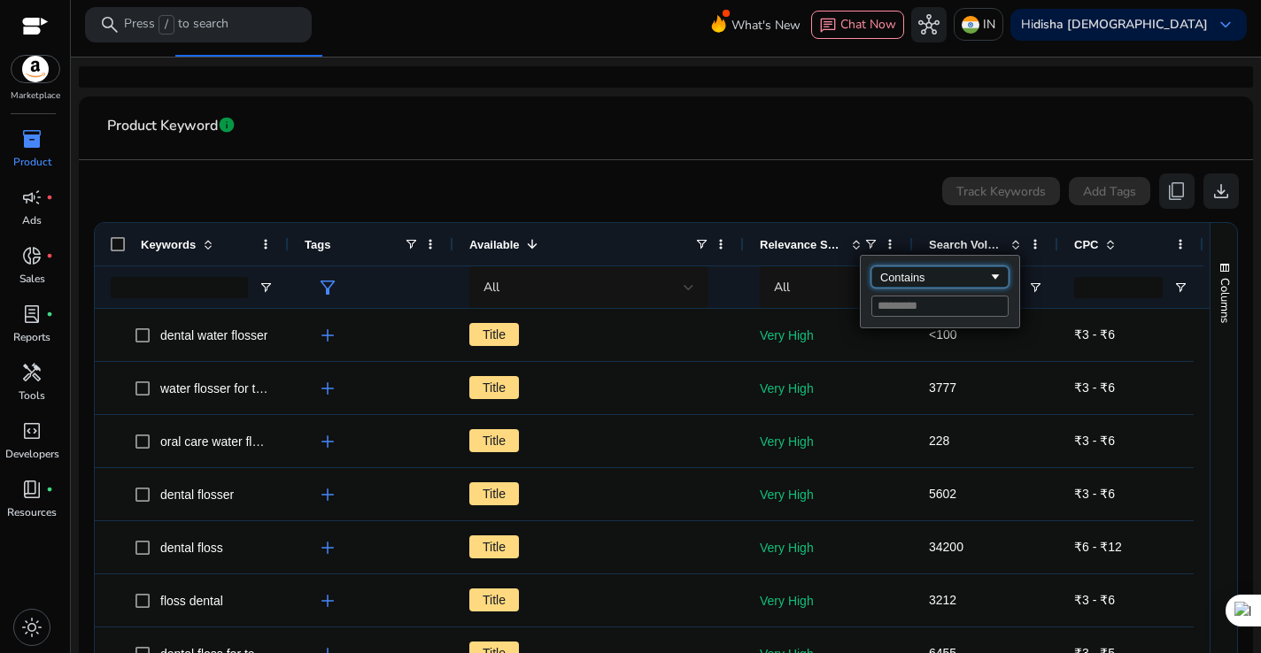
click at [898, 274] on div "Contains" at bounding box center [934, 277] width 108 height 13
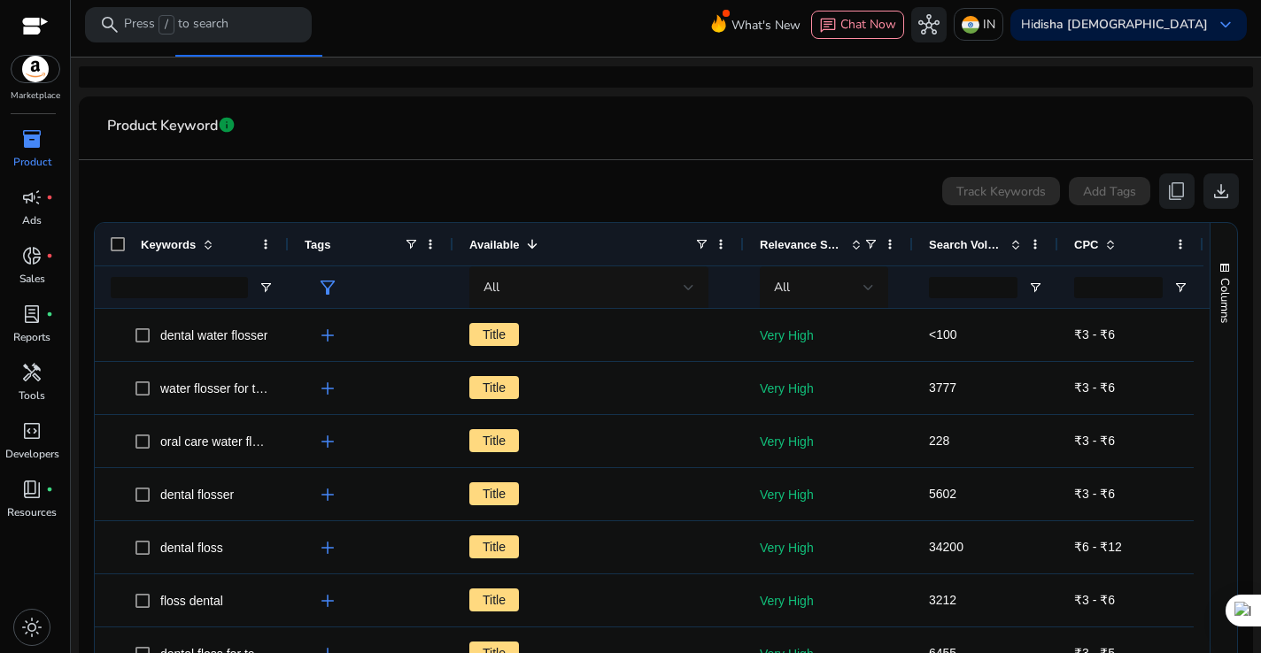
click at [885, 213] on ag-grid-angular "Press ENTER to sort. Press ALT DOWN to open column menu. Press CTRL ENTER to op…" at bounding box center [666, 473] width 1172 height 521
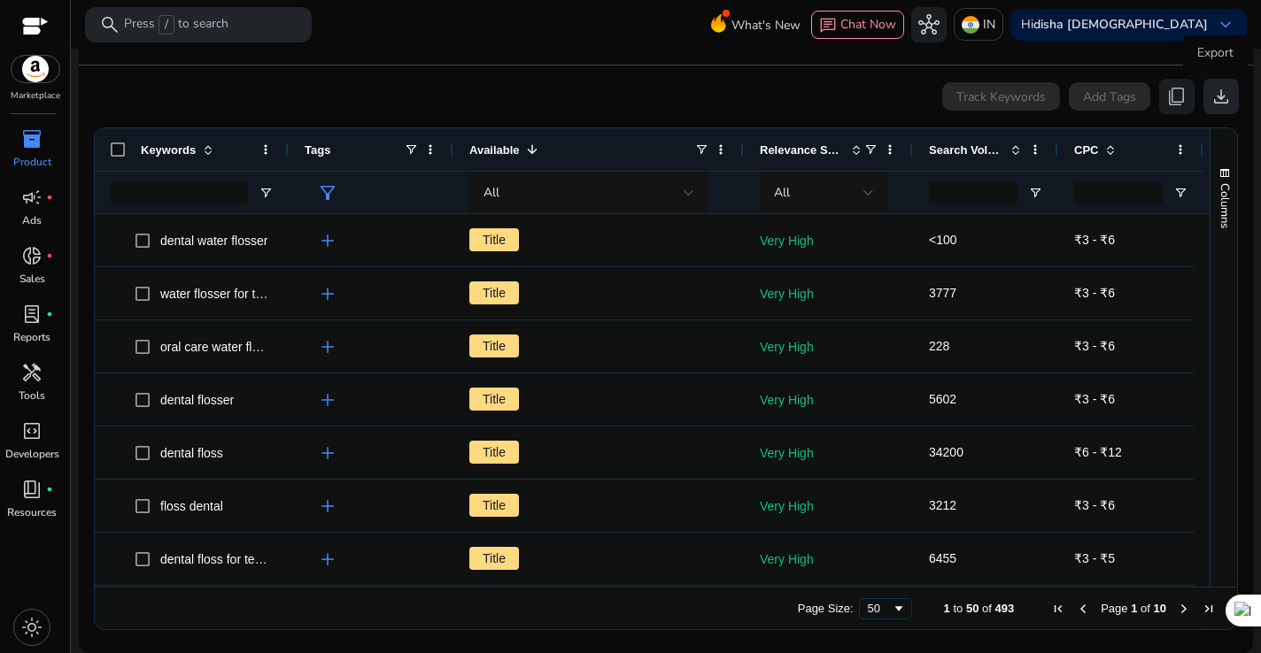
click at [1218, 104] on span "download" at bounding box center [1220, 96] width 21 height 21
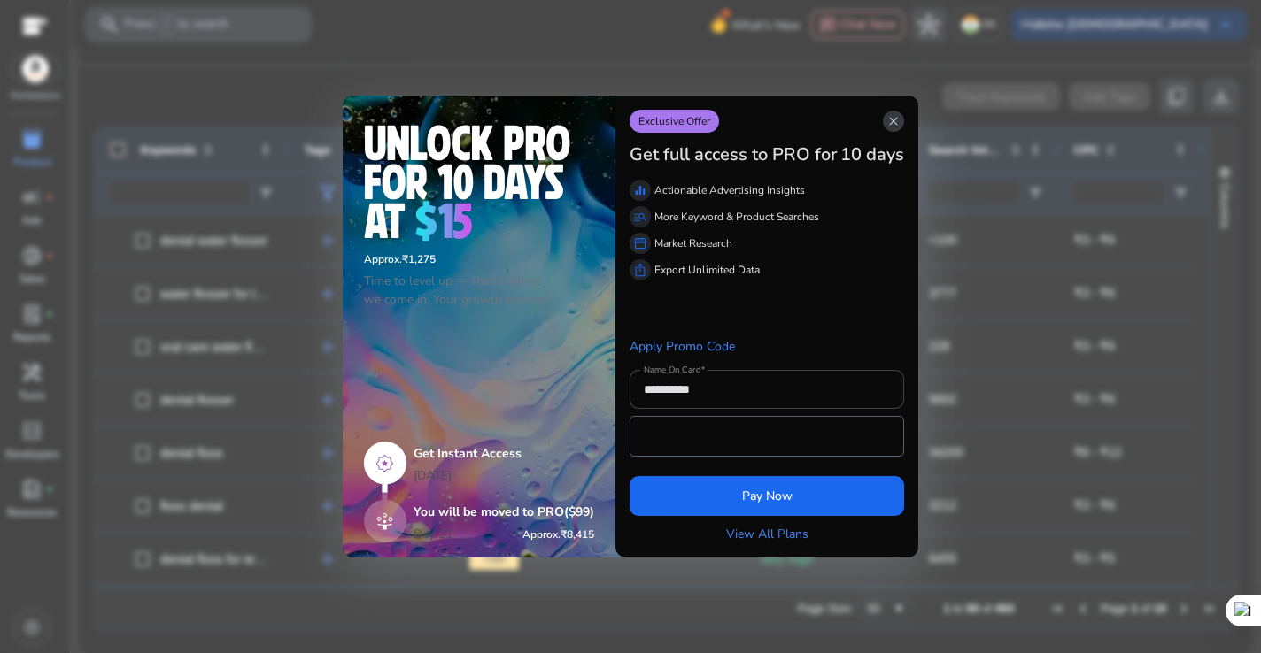
click at [900, 122] on span "close" at bounding box center [893, 121] width 14 height 14
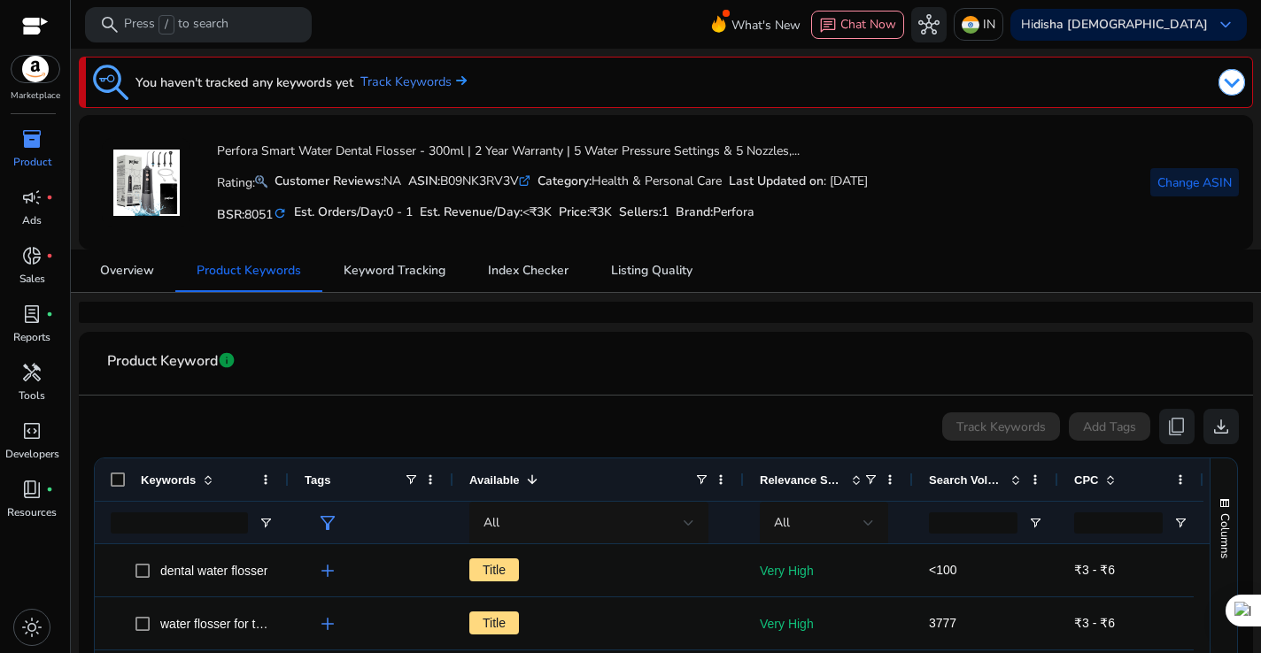
click at [1189, 183] on span "Change ASIN" at bounding box center [1194, 183] width 74 height 19
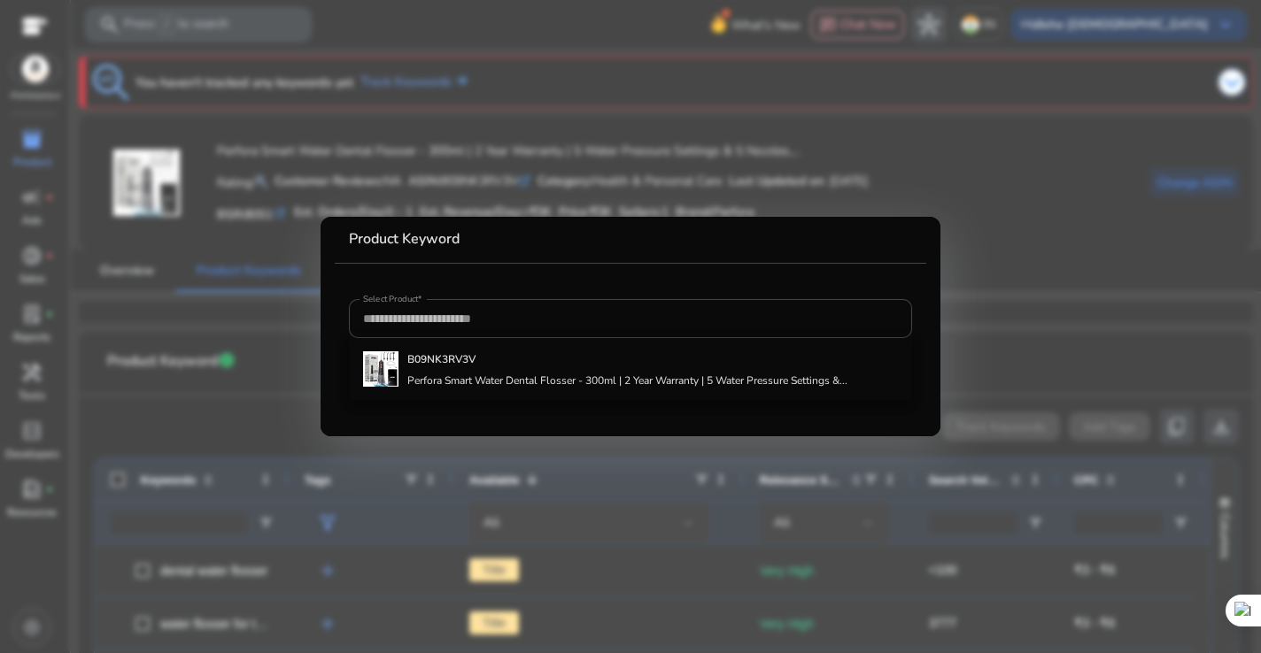
click at [1214, 112] on div at bounding box center [630, 326] width 1261 height 653
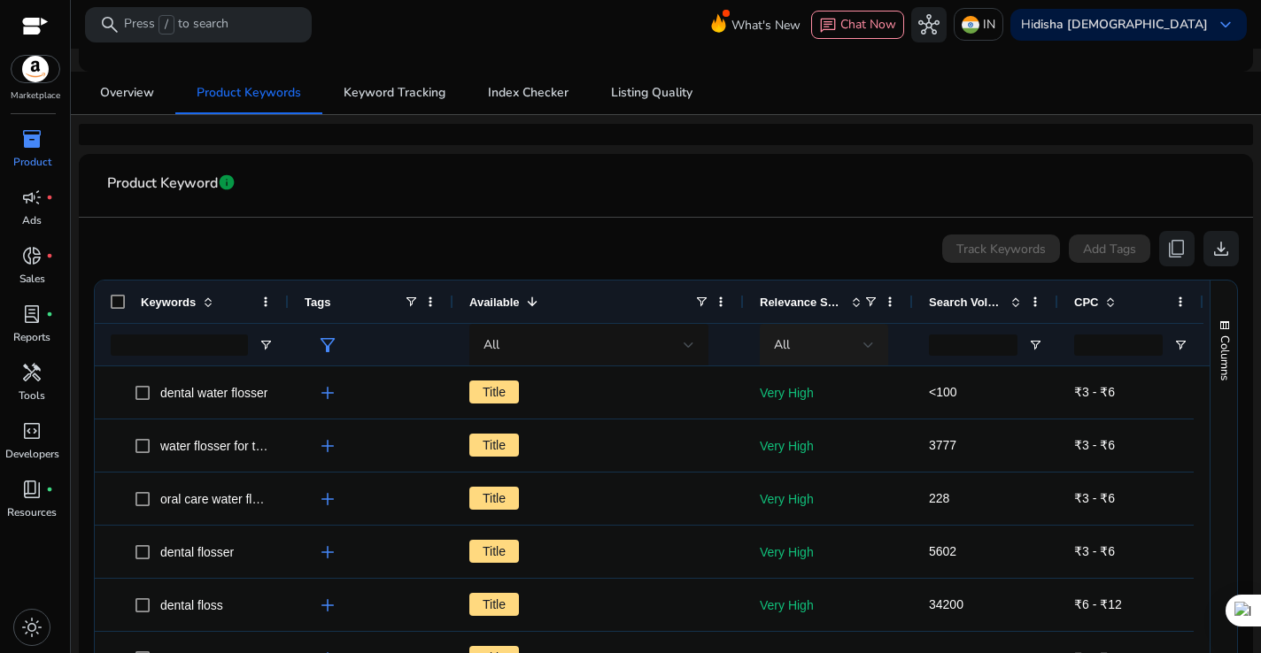
scroll to position [204, 0]
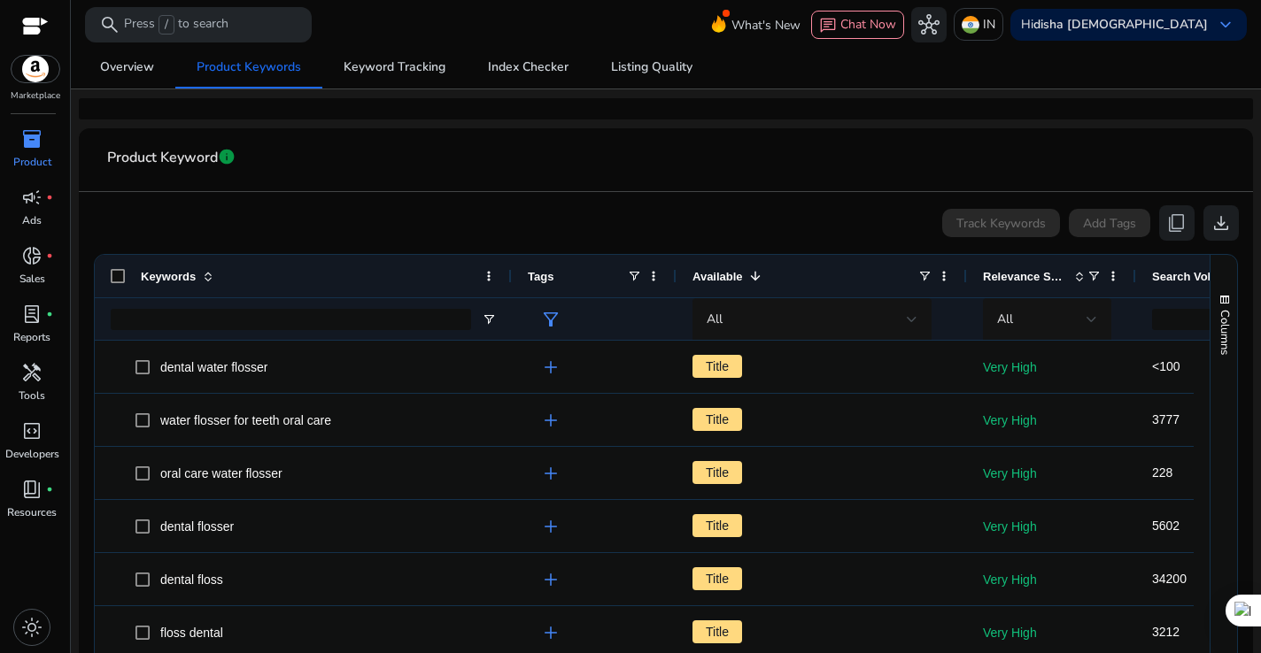
drag, startPoint x: 287, startPoint y: 274, endPoint x: 511, endPoint y: 298, distance: 225.4
click at [511, 298] on div "Keywords Tags Available 1 Relevance Score CPC" at bounding box center [768, 297] width 1347 height 85
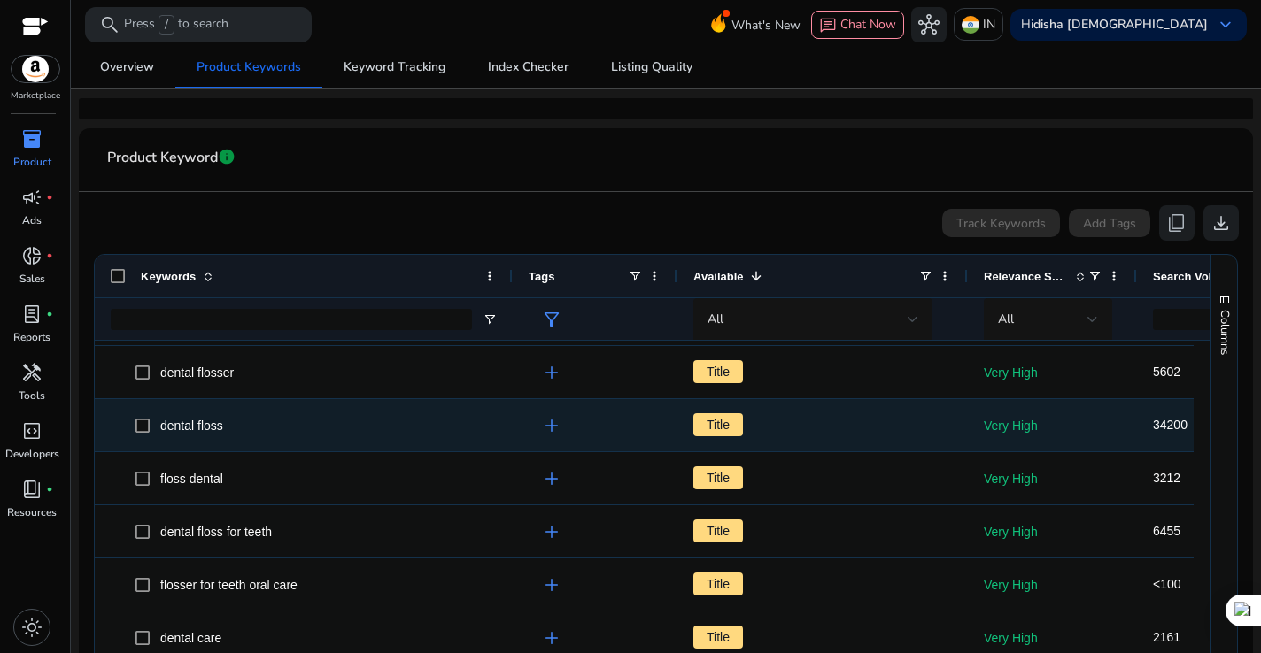
scroll to position [197, 0]
